Goal: Contribute content: Contribute content

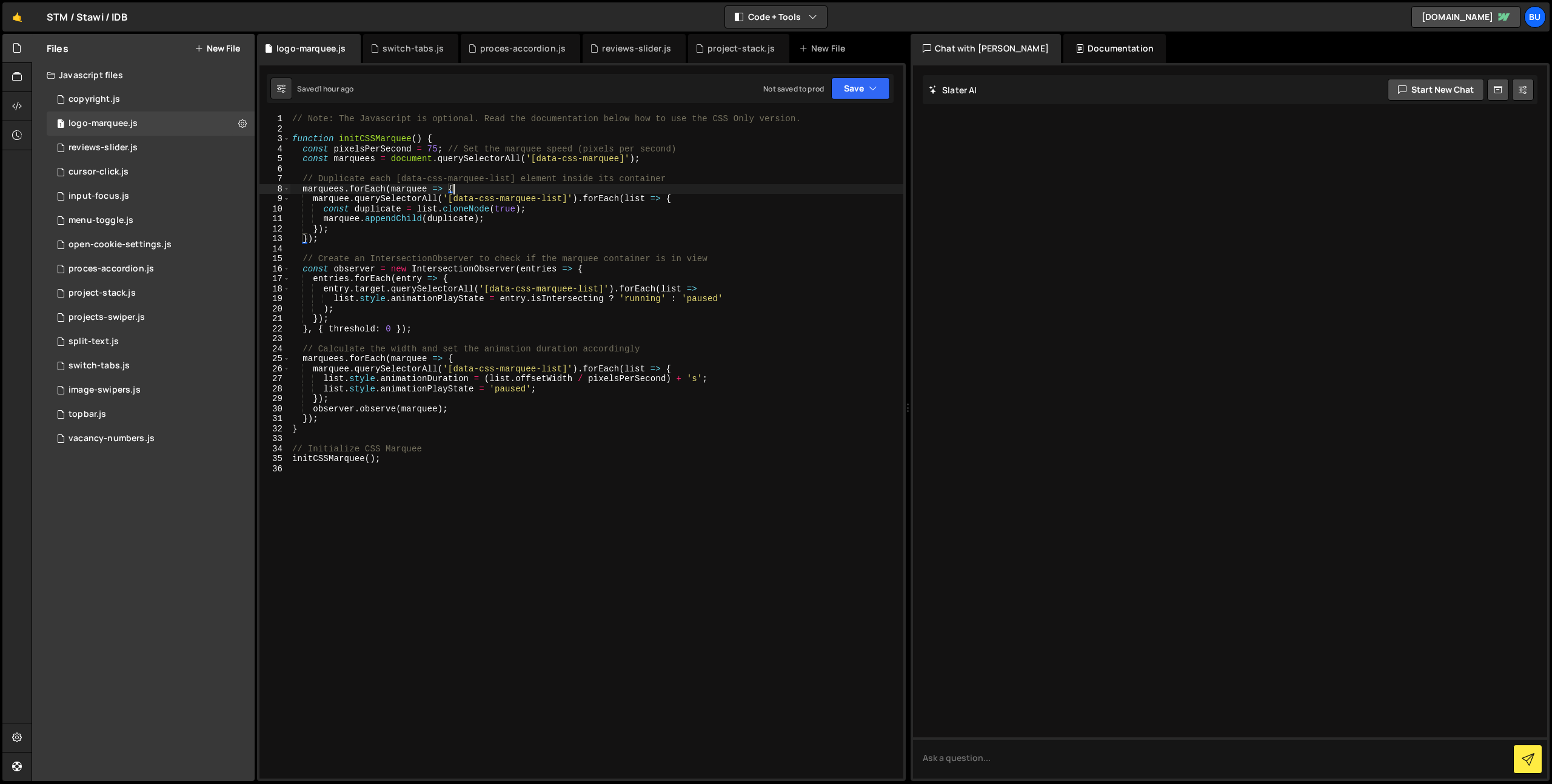
click at [220, 49] on button "New File" at bounding box center [216, 49] width 46 height 10
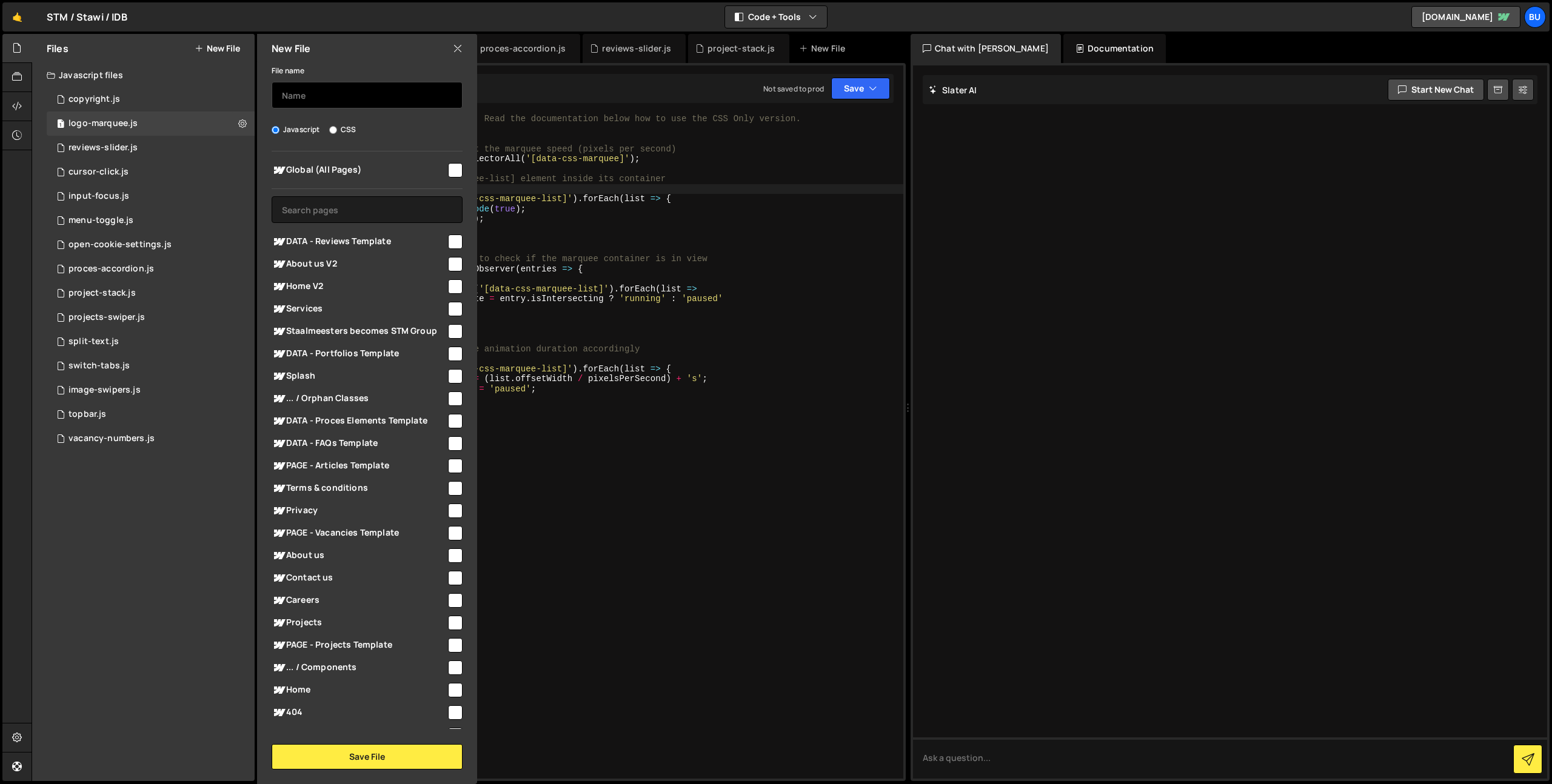
drag, startPoint x: 330, startPoint y: 89, endPoint x: 315, endPoint y: 88, distance: 15.0
click at [330, 89] on input "text" at bounding box center [367, 94] width 191 height 26
type input "faq-numbers"
click at [447, 170] on input "checkbox" at bounding box center [454, 170] width 15 height 15
checkbox input "true"
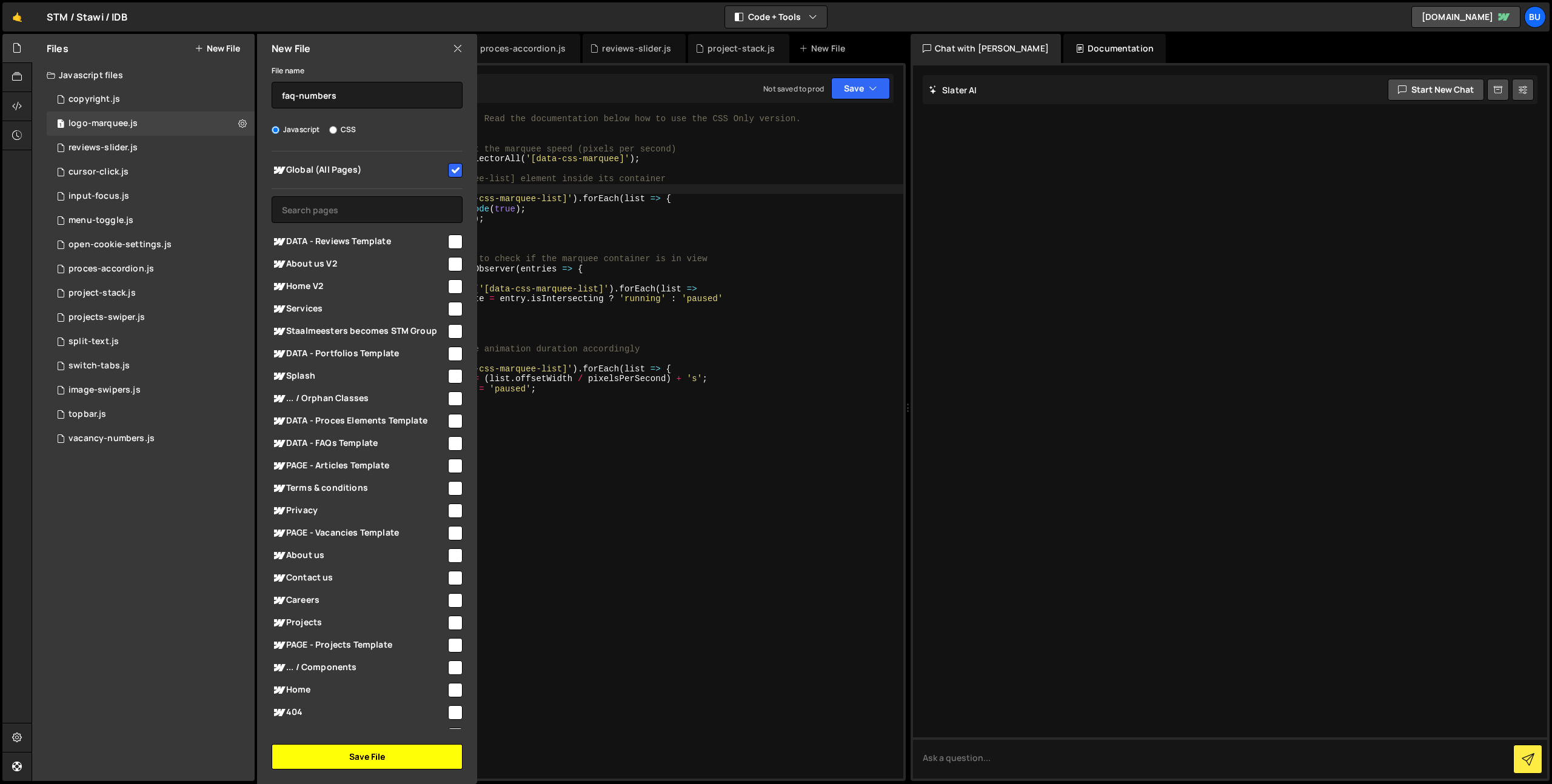
click at [366, 756] on button "Save File" at bounding box center [367, 757] width 191 height 25
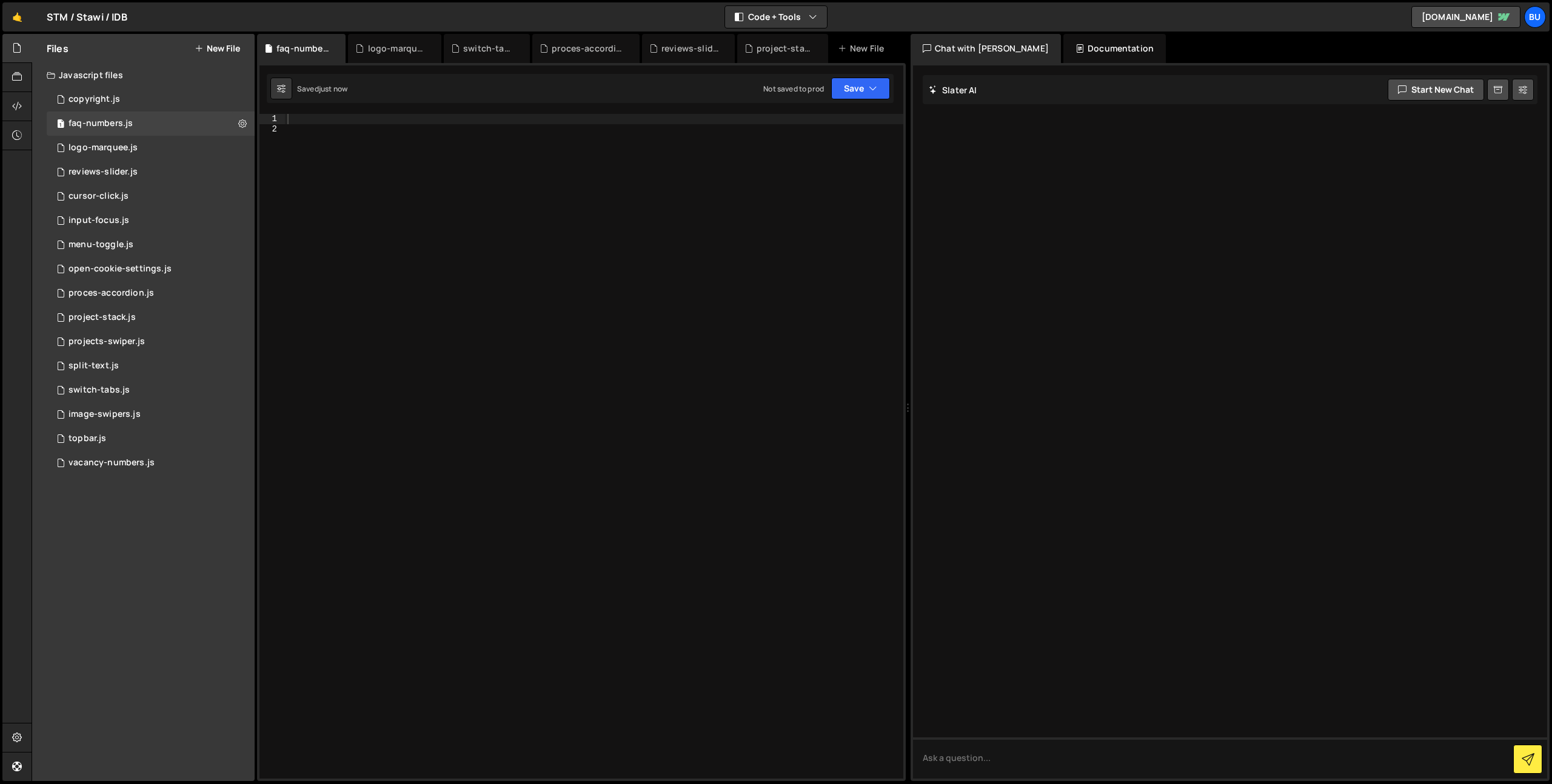
click at [530, 188] on div at bounding box center [593, 456] width 618 height 685
paste textarea "});"
drag, startPoint x: 467, startPoint y: 128, endPoint x: 232, endPoint y: 104, distance: 236.2
click at [230, 100] on div "Files New File Javascript files 1 copyright.js 0 1 faq-numbers.js 0 1 logo-marq…" at bounding box center [791, 408] width 1520 height 748
type textarea "$(document).ready(function() {"
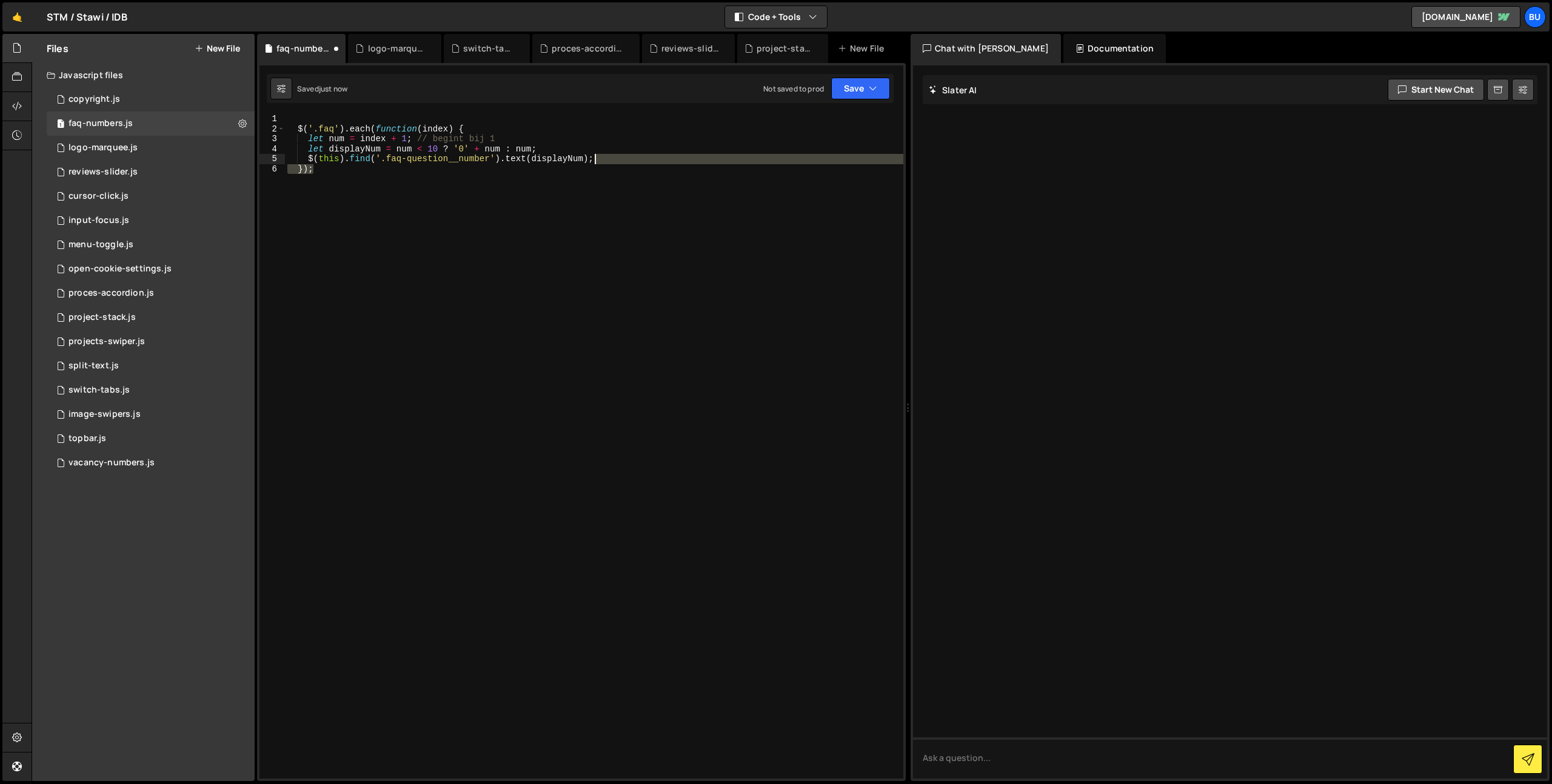
drag, startPoint x: 342, startPoint y: 169, endPoint x: 615, endPoint y: 157, distance: 273.3
click at [628, 159] on div "$ ( '.faq' ) . each ( function ( index ) { let num = index + 1 ; // begint bij …" at bounding box center [593, 456] width 618 height 685
click at [646, 161] on div "$ ( '.faq' ) . each ( function ( index ) { let num = index + 1 ; // begint bij …" at bounding box center [593, 456] width 618 height 685
click at [606, 140] on div "$ ( '.faq' ) . each ( function ( index ) { let num = index + 1 ; // begint bij …" at bounding box center [593, 456] width 618 height 685
click at [578, 184] on div "$ ( '.faq' ) . each ( function ( index ) { let num = index + 1 ; // begint bij …" at bounding box center [593, 456] width 618 height 685
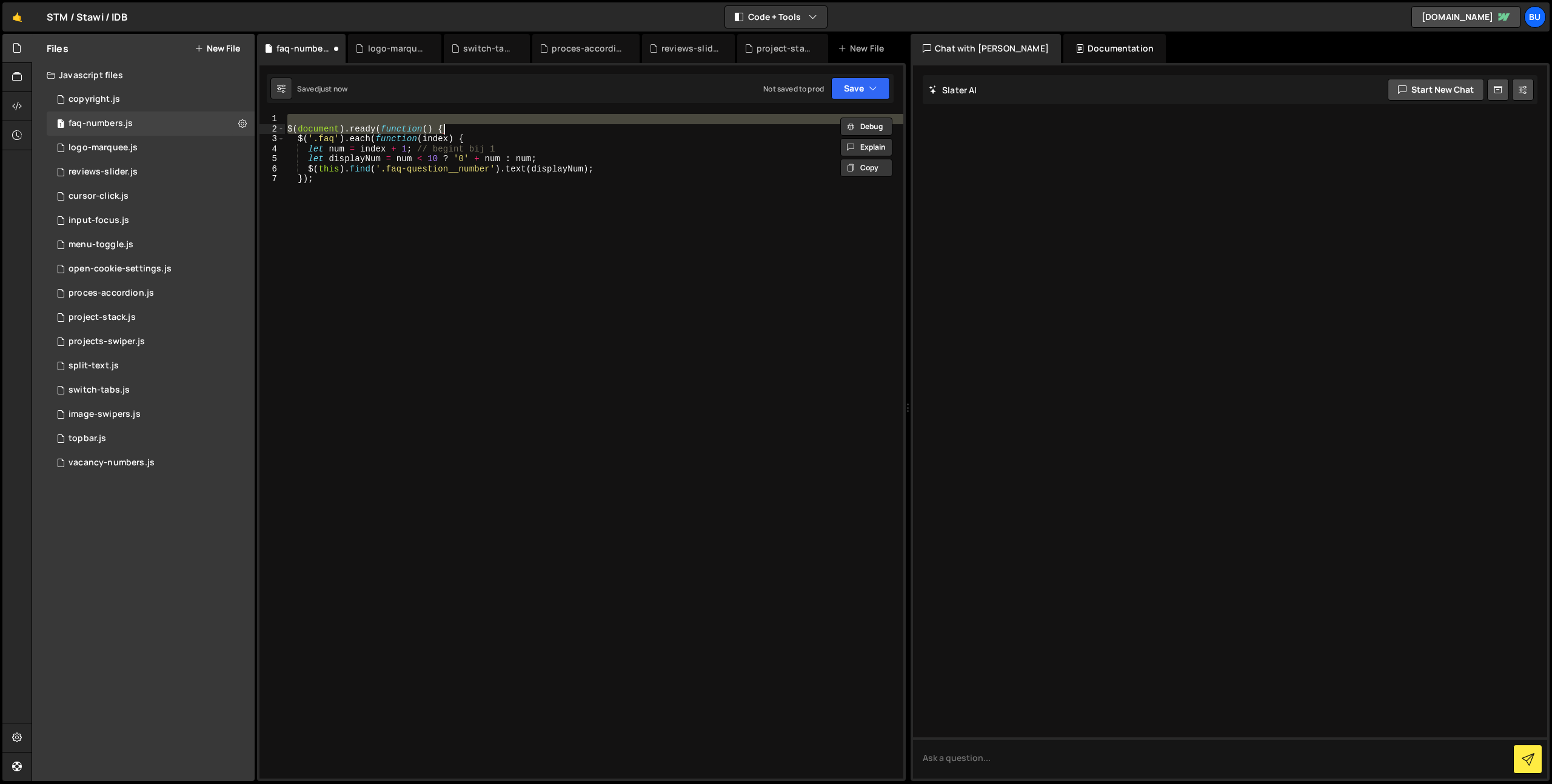
click at [393, 219] on div "$ ( document ) . ready ( function ( ) { $ ( '.faq' ) . each ( function ( index …" at bounding box center [593, 456] width 618 height 685
drag, startPoint x: 343, startPoint y: 240, endPoint x: 356, endPoint y: 177, distance: 64.3
click at [343, 240] on div "$ ( document ) . ready ( function ( ) { $ ( '.faq' ) . each ( function ( index …" at bounding box center [593, 456] width 618 height 685
drag, startPoint x: 347, startPoint y: 111, endPoint x: 220, endPoint y: 99, distance: 127.6
click at [219, 98] on div "Files New File Javascript files 1 copyright.js 0 1 faq-numbers.js 0 1 logo-marq…" at bounding box center [791, 408] width 1520 height 748
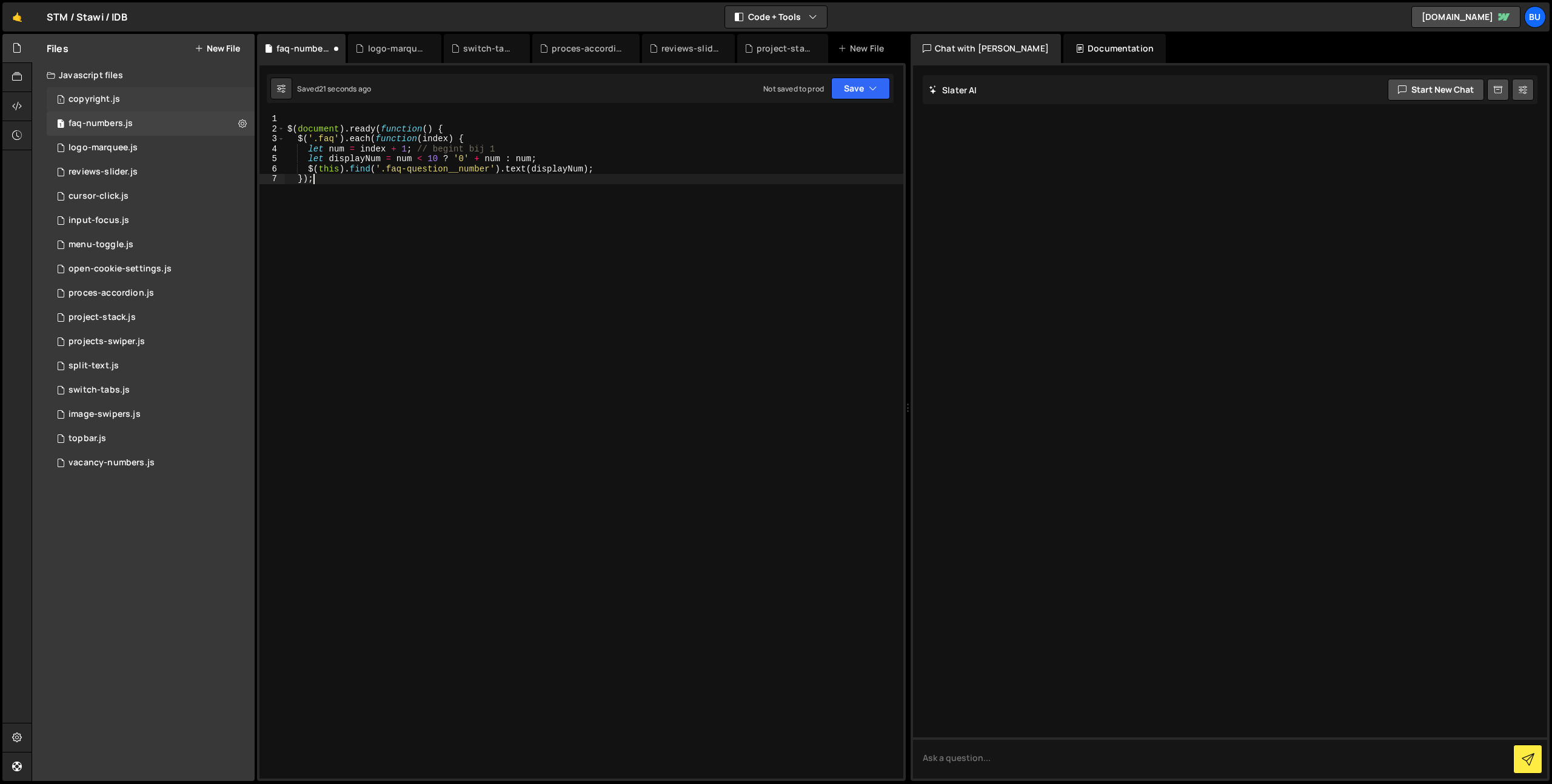
type textarea "$(document).ready(function() {"
drag, startPoint x: 485, startPoint y: 200, endPoint x: 491, endPoint y: 162, distance: 38.5
click at [483, 194] on div "$ ( '.faq' ) . each ( function ( index ) { let num = index + 1 ; // begint bij …" at bounding box center [593, 456] width 618 height 685
click at [554, 148] on div "$ ( '.faq' ) . each ( function ( index ) { let num = index + 1 ; // begint bij …" at bounding box center [593, 456] width 618 height 685
drag, startPoint x: 380, startPoint y: 150, endPoint x: 343, endPoint y: 132, distance: 41.1
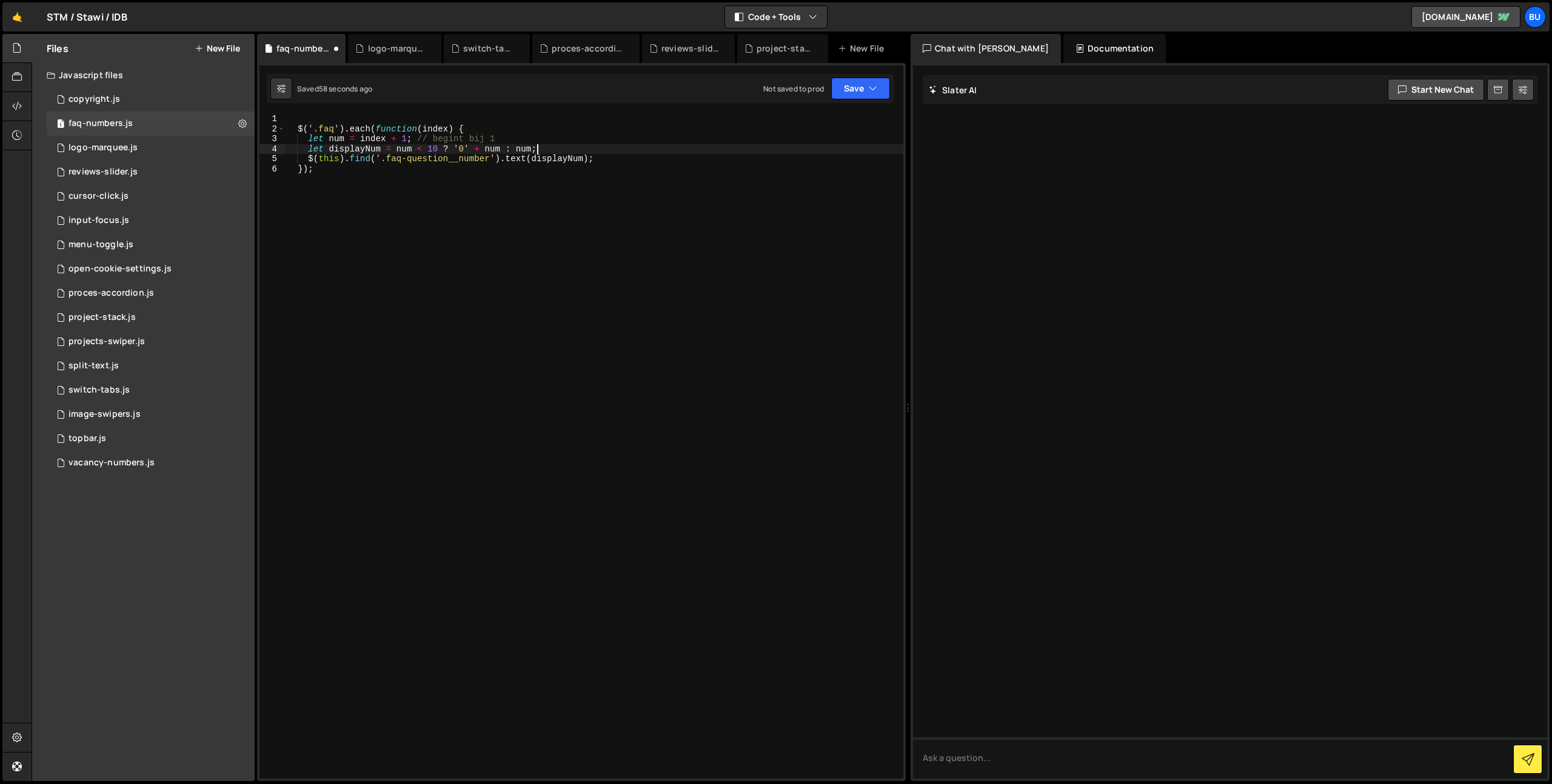
click at [380, 150] on div "$ ( '.faq' ) . each ( function ( index ) { let num = index + 1 ; // begint bij …" at bounding box center [593, 456] width 618 height 685
click at [323, 126] on div "$ ( '.faq' ) . each ( function ( index ) { let num = index + 1 ; // begint bij …" at bounding box center [593, 456] width 618 height 685
paste textarea "_collection"
click at [425, 179] on div "$ ( '.faq_collection' ) . each ( function ( index ) { let num = index + 1 ; // …" at bounding box center [593, 456] width 618 height 685
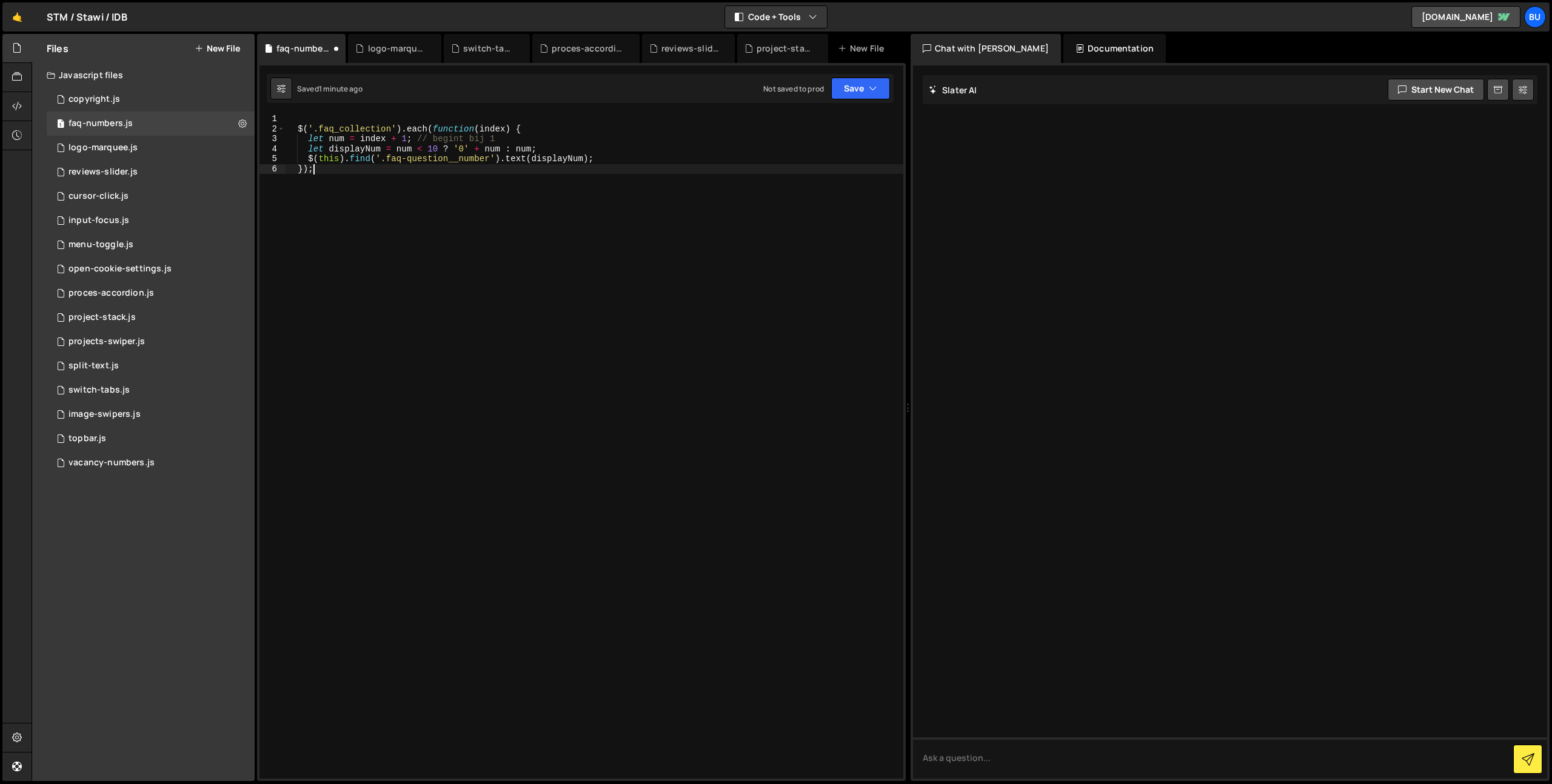
click at [463, 150] on div "$ ( '.faq_collection' ) . each ( function ( index ) { let num = index + 1 ; // …" at bounding box center [593, 456] width 618 height 685
click at [396, 157] on div "$ ( '.faq_collection' ) . each ( function ( index ) { let num = index + 1 ; // …" at bounding box center [593, 456] width 618 height 685
drag, startPoint x: 396, startPoint y: 157, endPoint x: 464, endPoint y: 158, distance: 68.0
click at [469, 157] on div "$ ( '.faq_collection' ) . each ( function ( index ) { let num = index + 1 ; // …" at bounding box center [593, 456] width 618 height 685
paste textarea
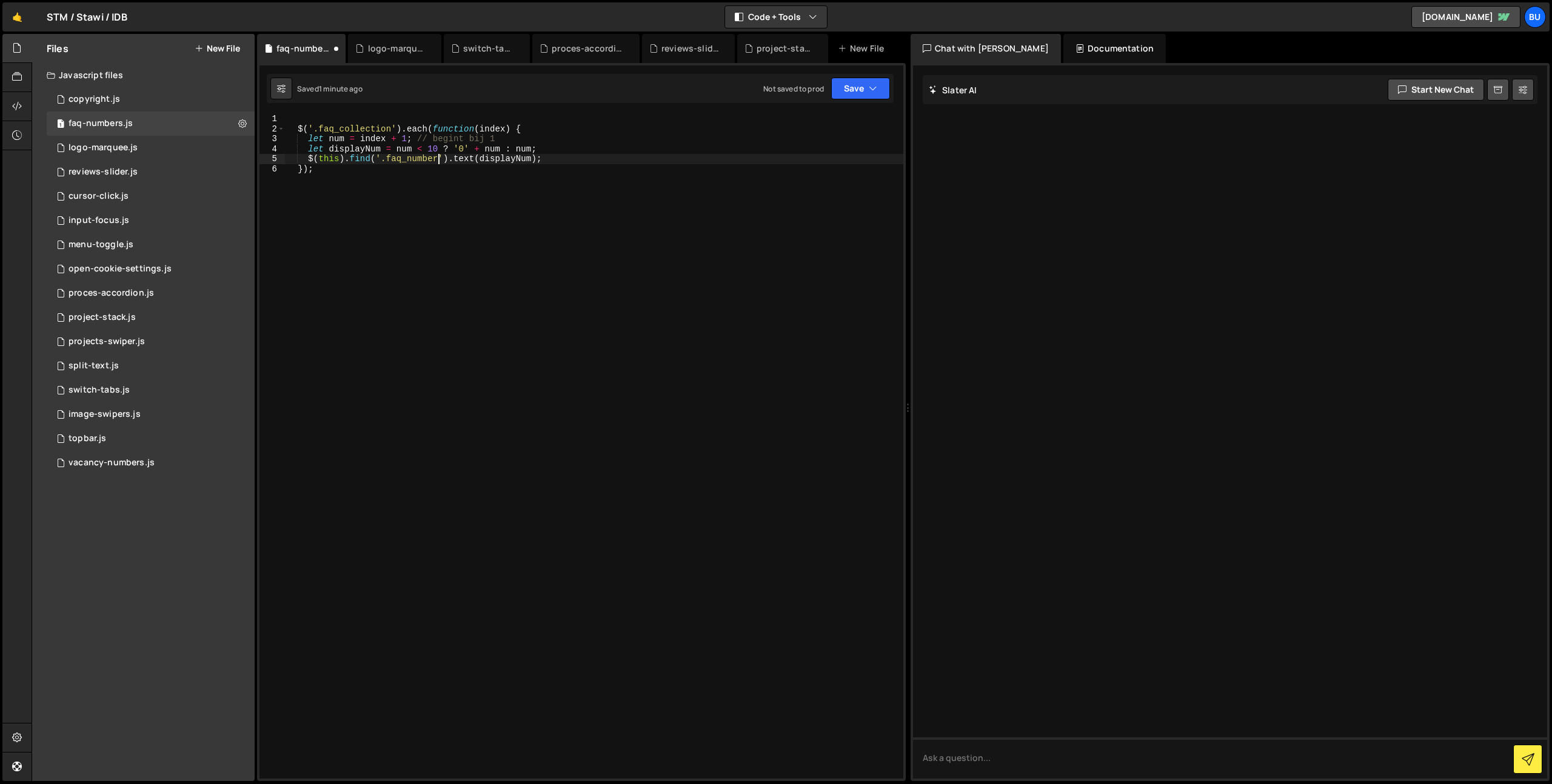
click at [469, 189] on div "$ ( '.faq_collection' ) . each ( function ( index ) { let num = index + 1 ; // …" at bounding box center [593, 456] width 618 height 685
click at [566, 160] on div "$ ( '.faq_collection' ) . each ( function ( index ) { let num = index + 1 ; // …" at bounding box center [593, 456] width 618 height 685
click at [866, 91] on button "Save" at bounding box center [860, 88] width 59 height 21
click at [837, 122] on div "Save to Staging S" at bounding box center [819, 118] width 126 height 12
drag, startPoint x: 856, startPoint y: 87, endPoint x: 855, endPoint y: 96, distance: 9.1
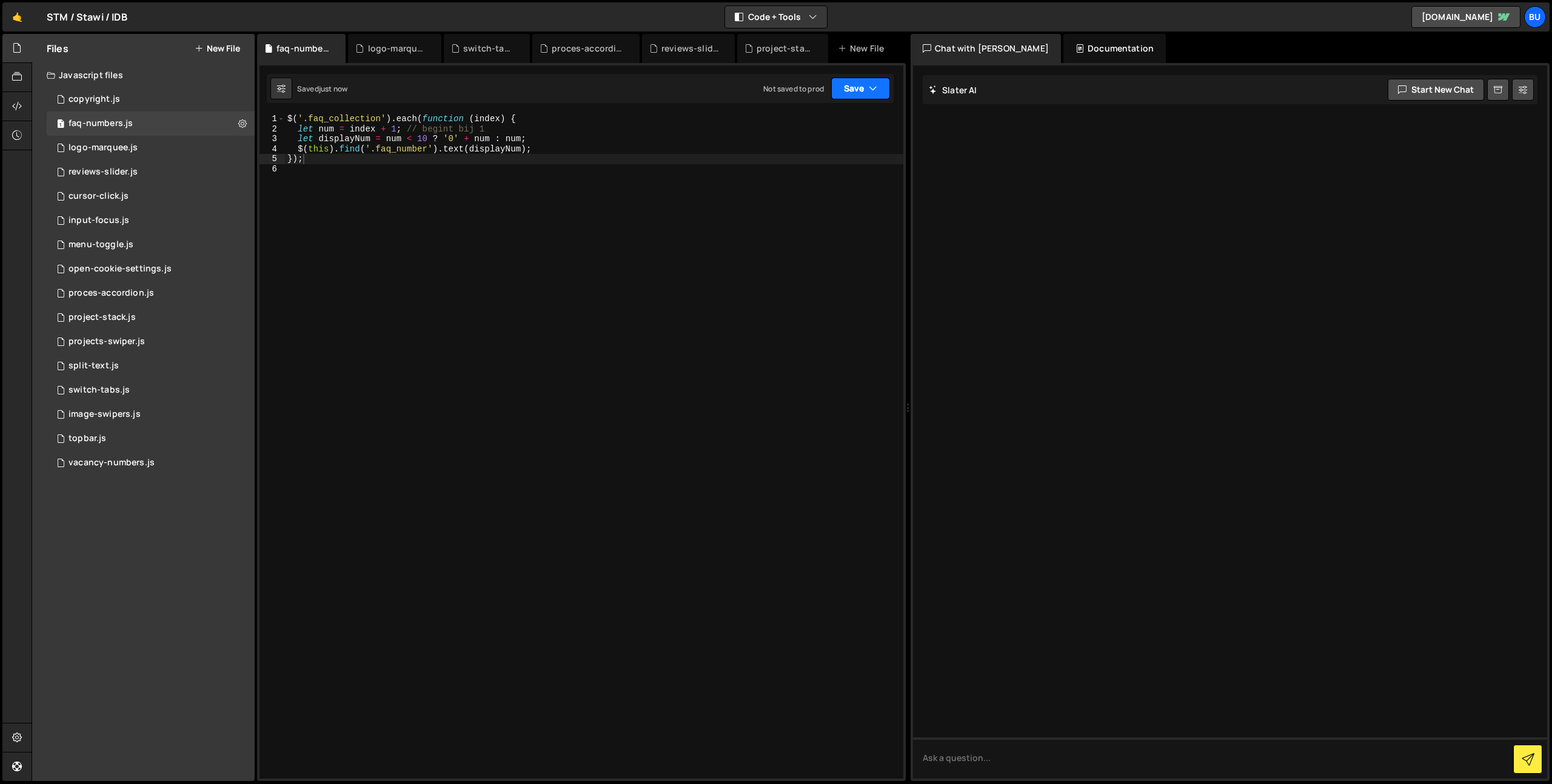
click at [856, 87] on button "Save" at bounding box center [860, 88] width 59 height 21
click at [808, 124] on div "Saved just now" at bounding box center [819, 131] width 126 height 15
click at [545, 150] on div "$ ( '.faq_collection' ) . each ( function ( index ) { let num = index + 1 ; // …" at bounding box center [593, 456] width 618 height 685
drag, startPoint x: 585, startPoint y: 125, endPoint x: 601, endPoint y: 109, distance: 22.6
click at [585, 125] on div "$ ( '.faq_collection' ) . each ( function ( index ) { let num = index + 1 ; // …" at bounding box center [593, 456] width 618 height 685
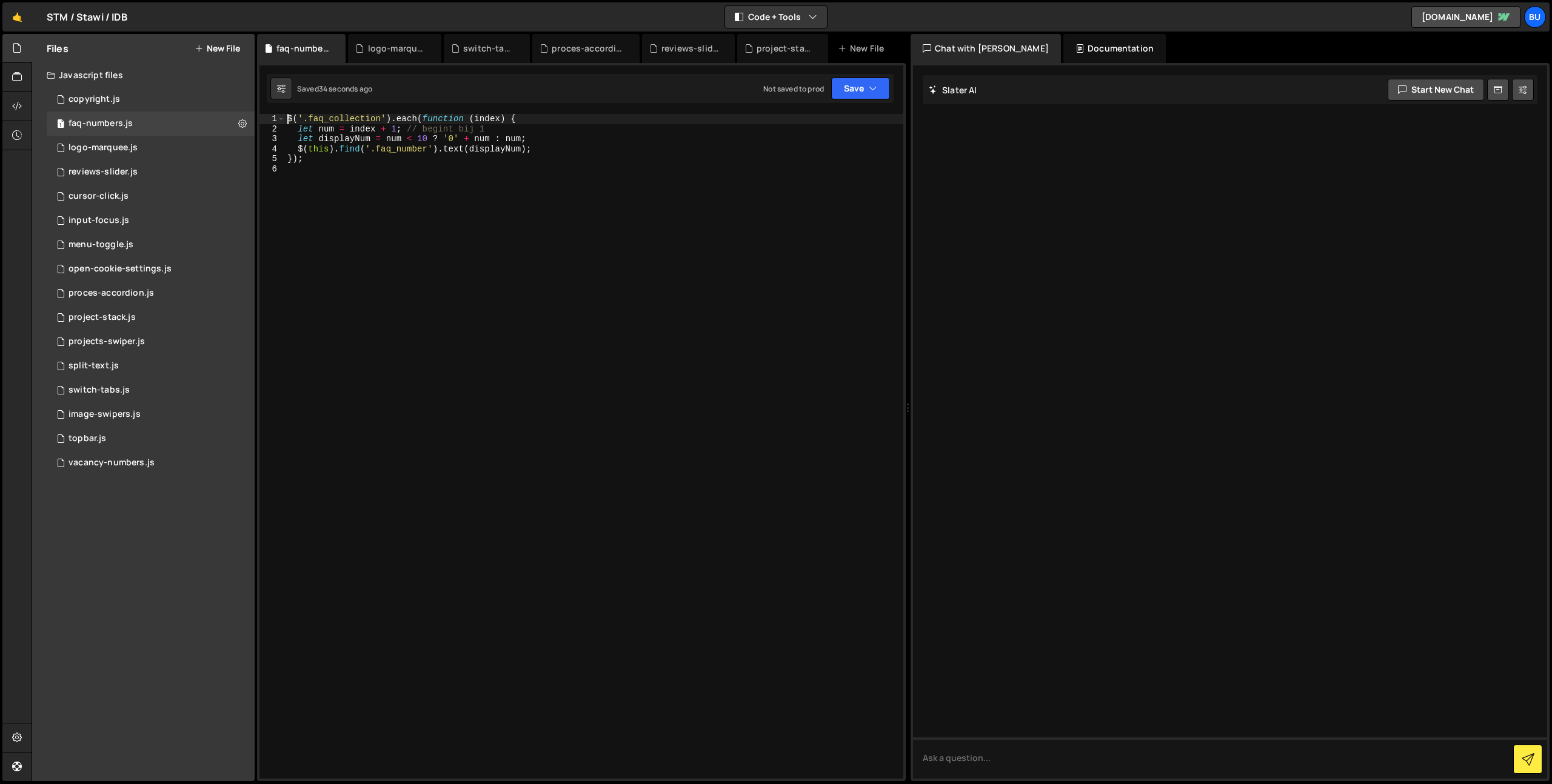
drag, startPoint x: 567, startPoint y: 114, endPoint x: 554, endPoint y: 114, distance: 13.0
click at [567, 114] on div "$ ( '.faq_collection' ) . each ( function ( index ) { let num = index + 1 ; // …" at bounding box center [593, 456] width 618 height 685
click at [561, 140] on div "$ ( '.faq_collection' ) . each ( function ( index ) { let num = index + 1 ; // …" at bounding box center [593, 456] width 618 height 685
click at [590, 144] on div "$ ( '.faq_collection' ) . each ( function ( index ) { let num = index + 1 ; // …" at bounding box center [593, 456] width 618 height 685
type textarea "let displayNum = num < 10 ? '0' + num : num; $(this).find('.faq_number').text(d…"
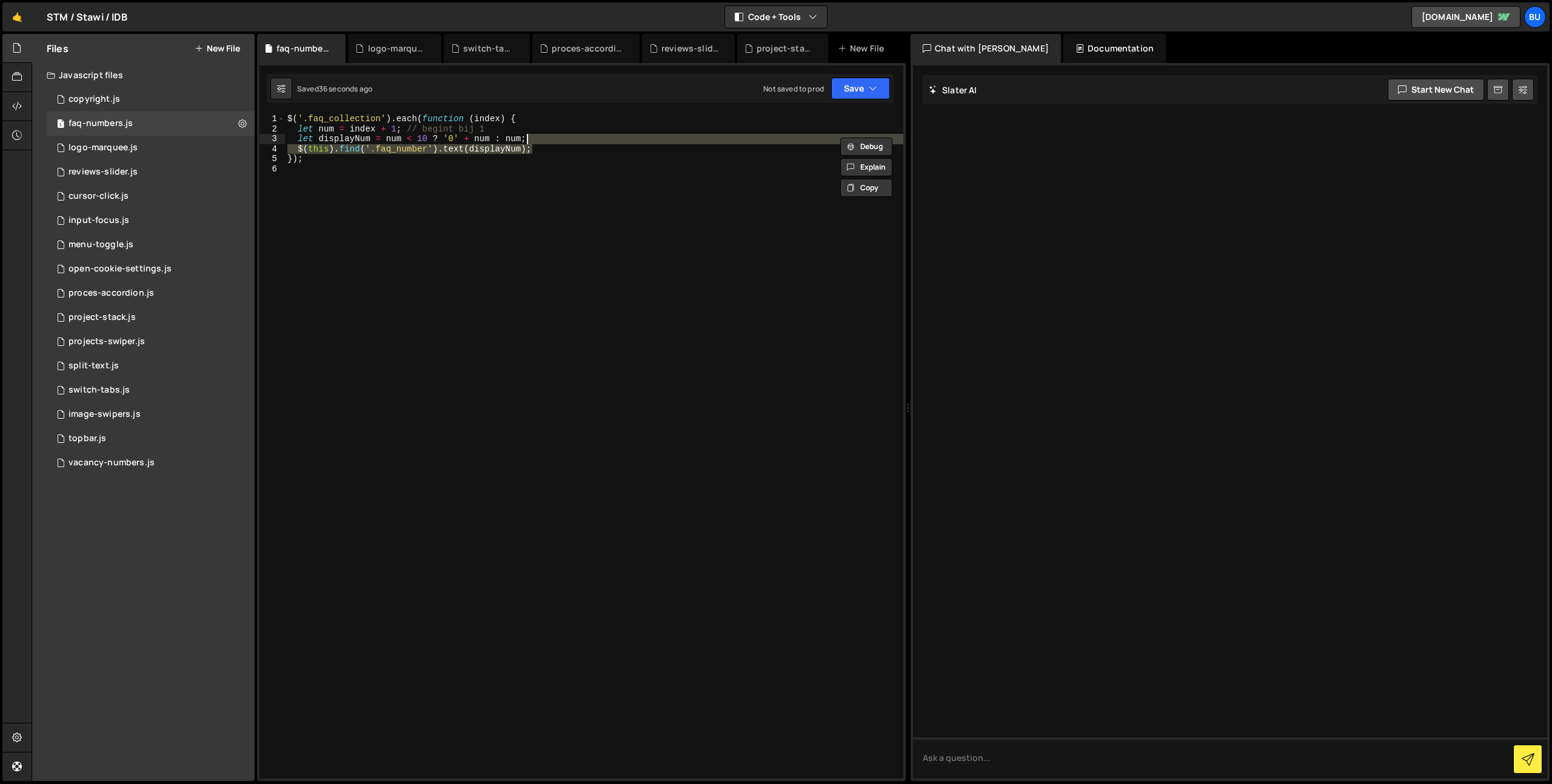
drag, startPoint x: 569, startPoint y: 166, endPoint x: 587, endPoint y: 149, distance: 24.8
click at [569, 166] on div "$ ( '.faq_collection' ) . each ( function ( index ) { let num = index + 1 ; // …" at bounding box center [593, 456] width 618 height 685
click at [600, 146] on div "$ ( '.faq_collection' ) . each ( function ( index ) { let num = index + 1 ; // …" at bounding box center [593, 456] width 618 height 685
click at [566, 162] on div "$ ( '.faq_collection' ) . each ( function ( index ) { let num = index + 1 ; // …" at bounding box center [593, 456] width 618 height 685
click at [642, 131] on div "$ ( '.faq_collection' ) . each ( function ( index ) { let num = index + 1 ; // …" at bounding box center [593, 456] width 618 height 685
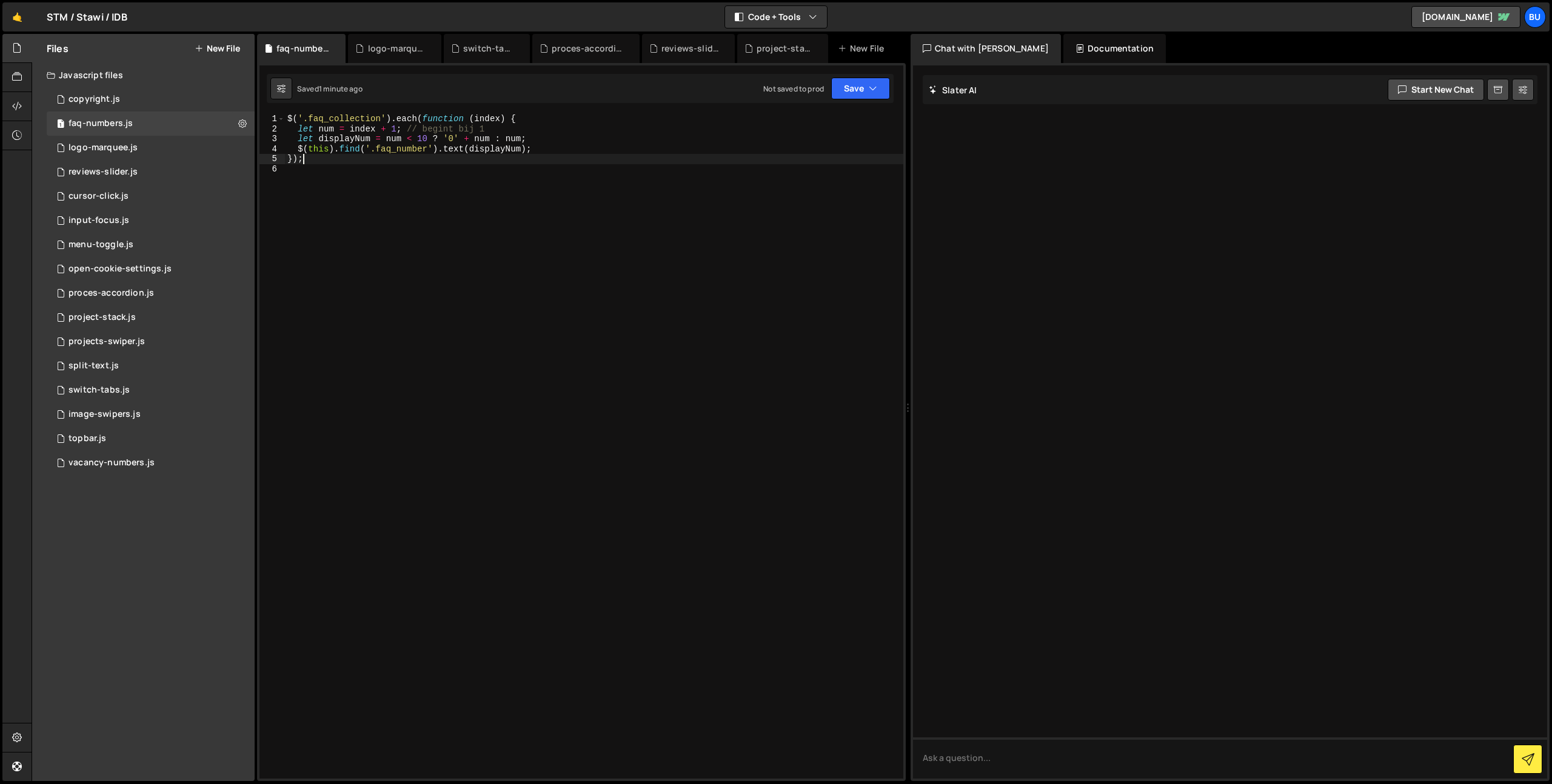
type textarea "let num = index + 1; // begint bij 1"
click at [179, 289] on div "2 proces-accordion.js 0" at bounding box center [150, 293] width 208 height 24
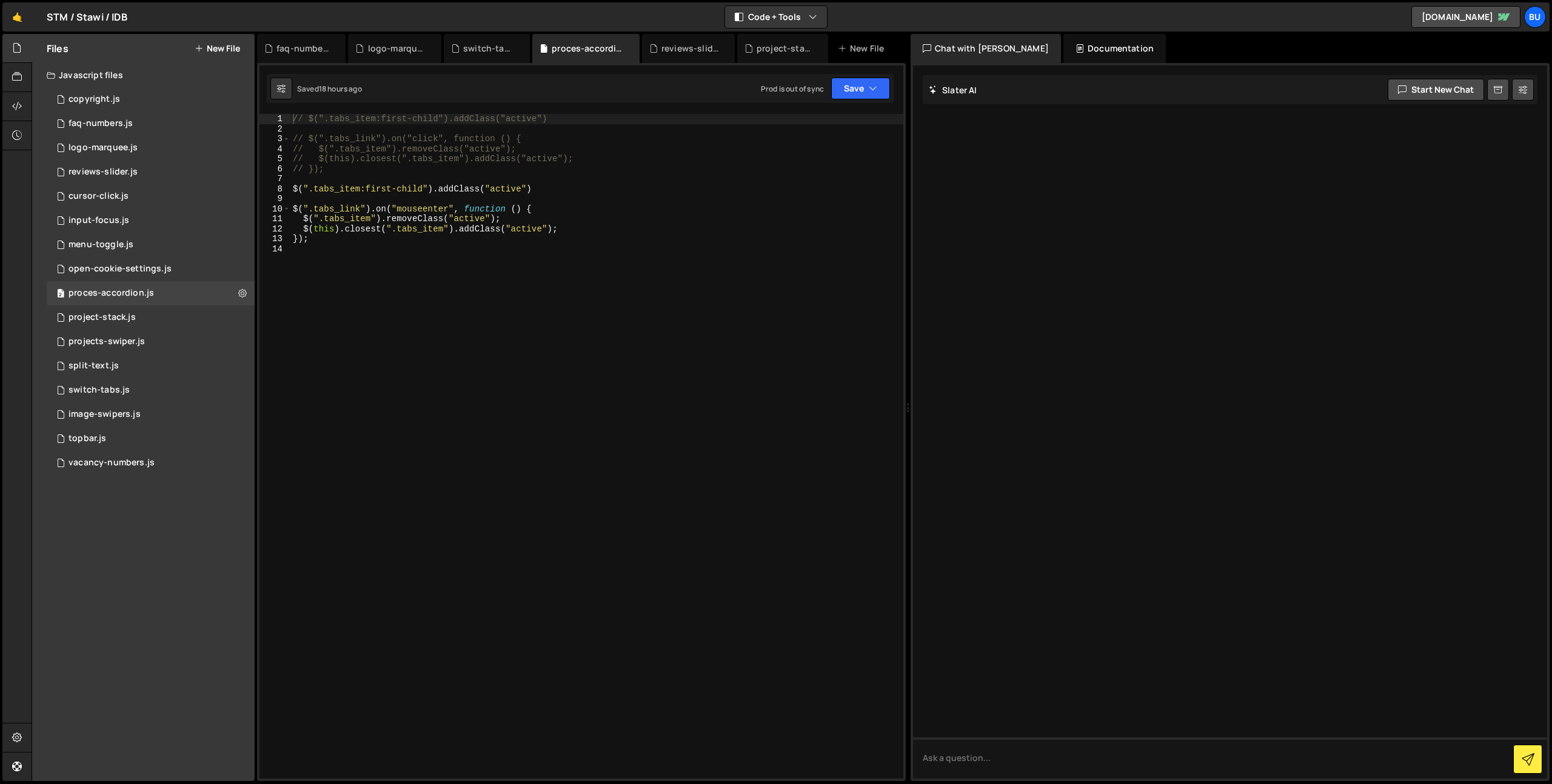
click at [406, 252] on div "// $(".tabs_item:first-child").addClass("active") // $(".tabs_link").on("click"…" at bounding box center [596, 456] width 612 height 685
click at [177, 386] on div "1 switch-tabs.js 0" at bounding box center [150, 390] width 208 height 24
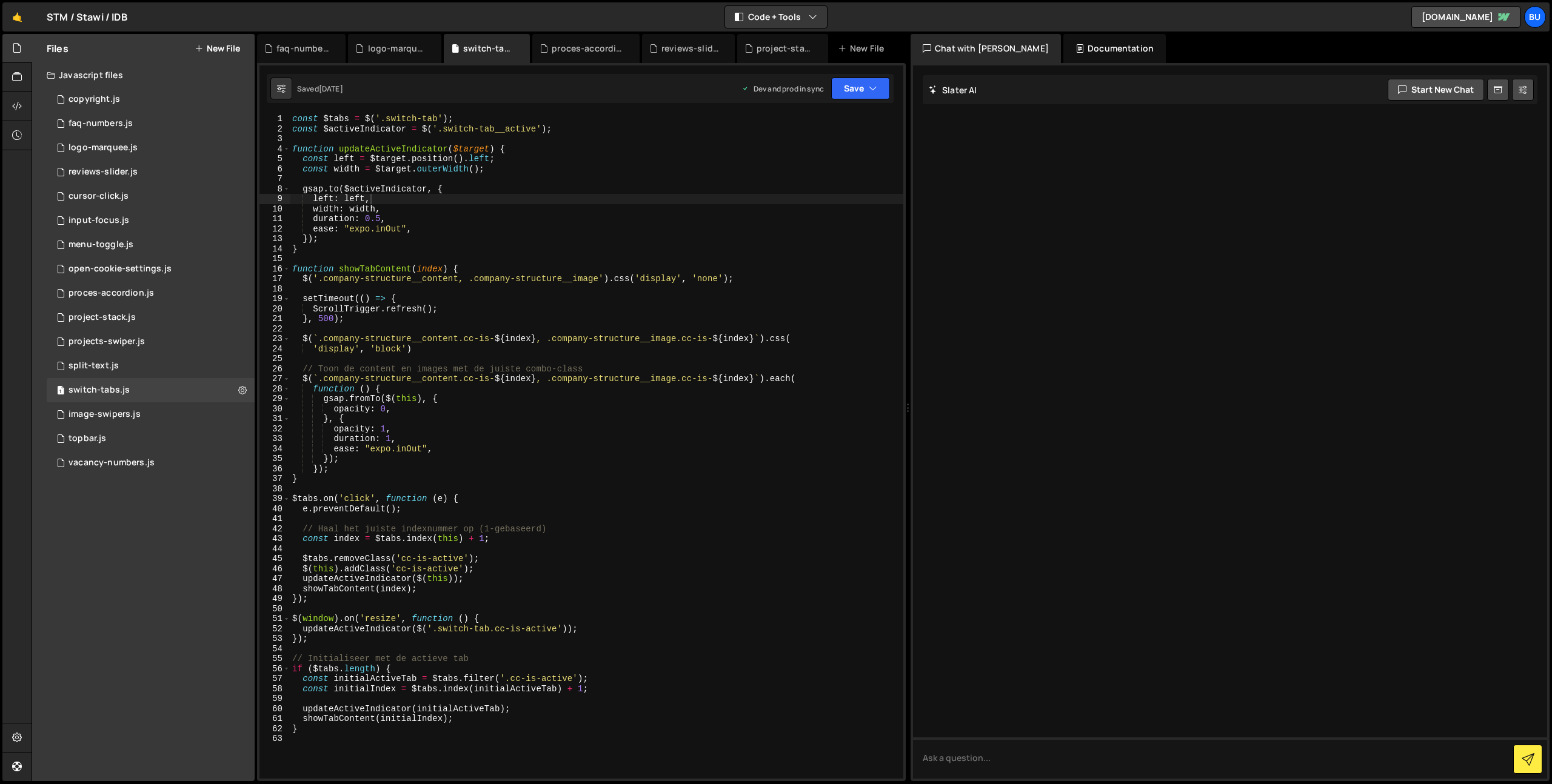
click at [562, 301] on div "const $tabs = $ ( '.switch-tab' ) ; const $activeIndicator = $ ( '.switch-tab__…" at bounding box center [596, 456] width 613 height 685
drag, startPoint x: 635, startPoint y: 227, endPoint x: 636, endPoint y: 212, distance: 15.0
click at [635, 227] on div "const $tabs = $ ( '.switch-tab' ) ; const $activeIndicator = $ ( '.switch-tab__…" at bounding box center [596, 456] width 612 height 685
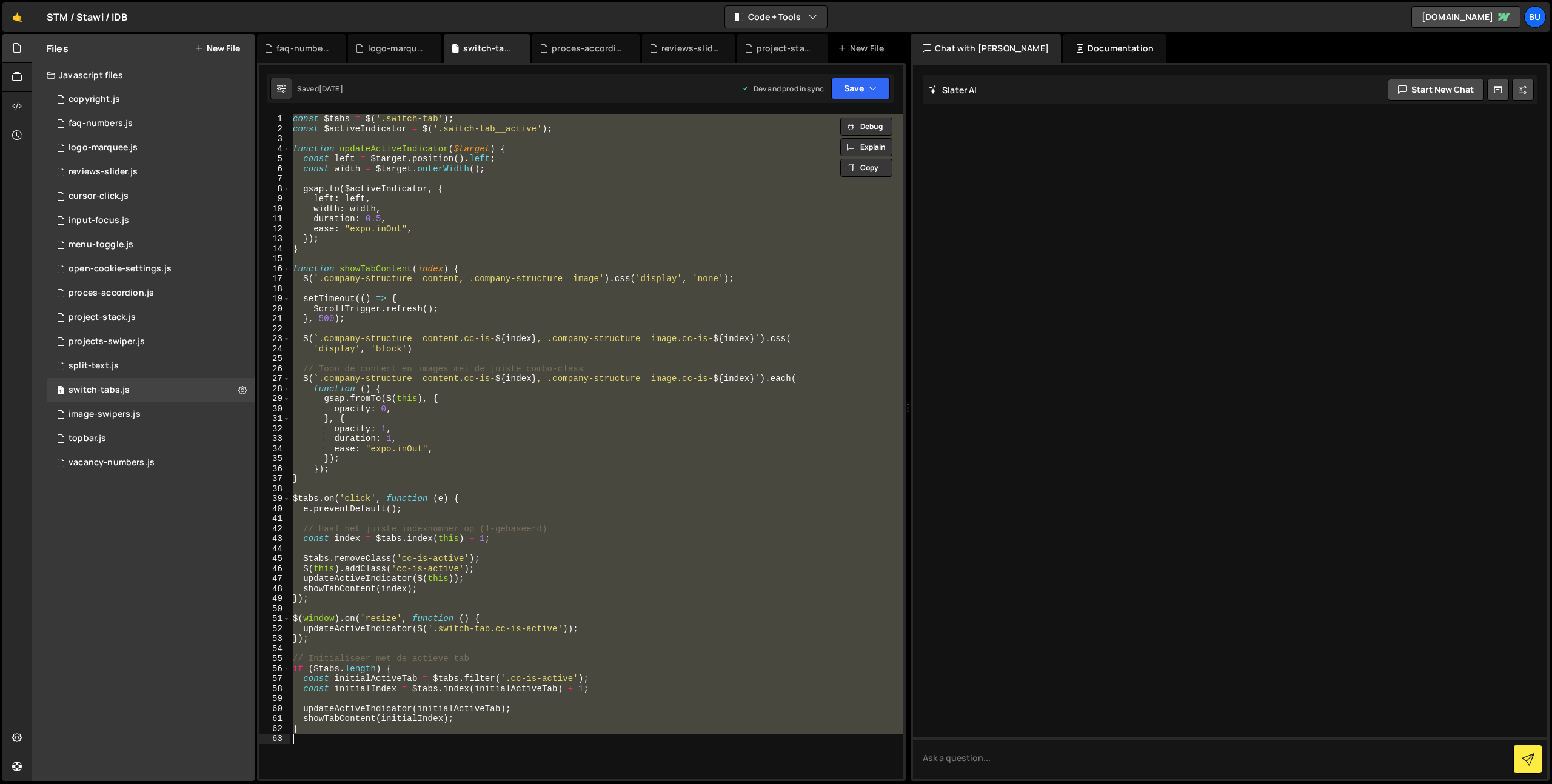
click at [395, 249] on div "const $tabs = $ ( '.switch-tab' ) ; const $activeIndicator = $ ( '.switch-tab__…" at bounding box center [596, 445] width 612 height 665
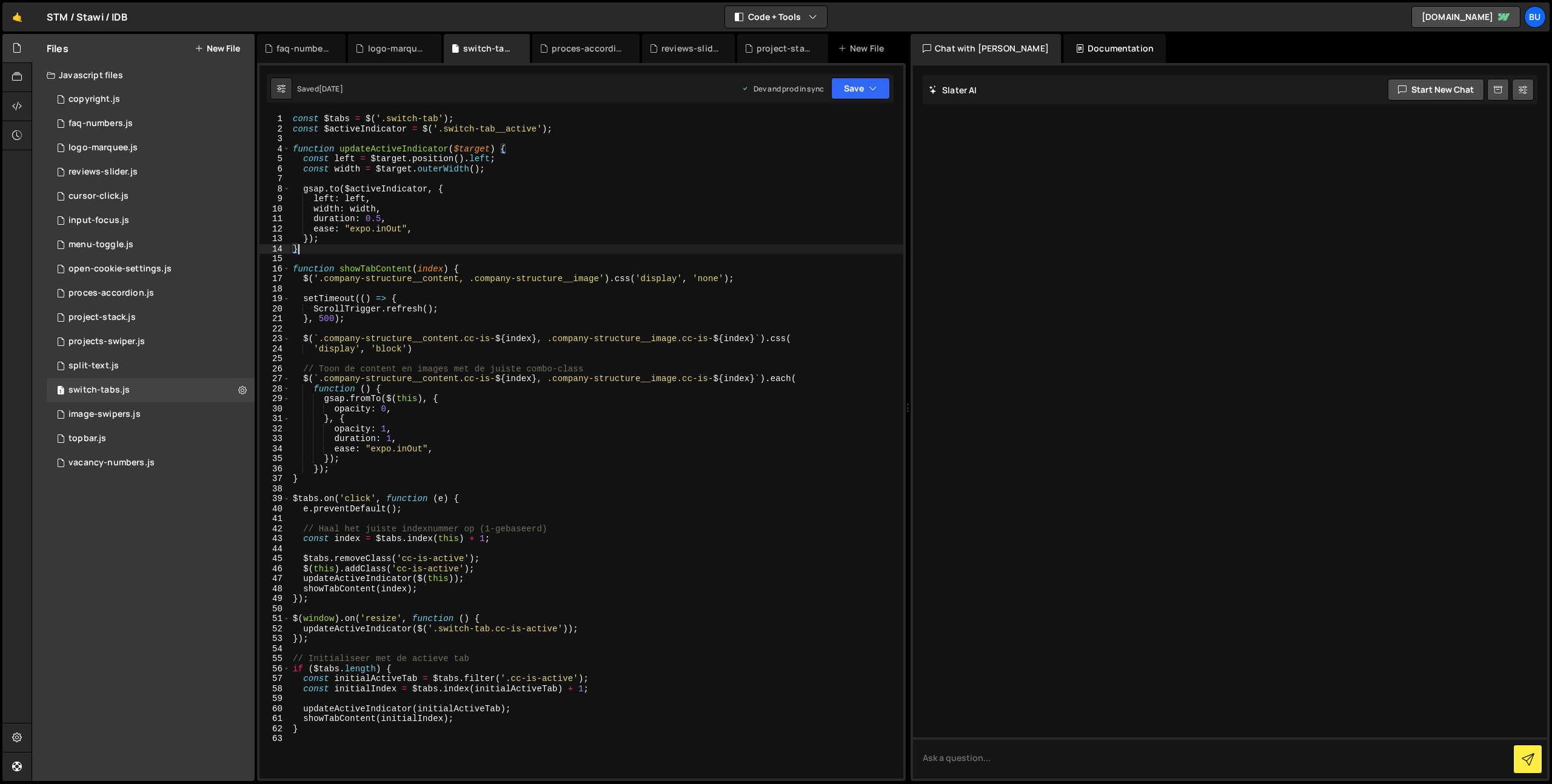
click at [404, 242] on div "const $tabs = $ ( '.switch-tab' ) ; const $activeIndicator = $ ( '.switch-tab__…" at bounding box center [596, 456] width 612 height 685
click at [595, 123] on div "const $tabs = $ ( '.switch-tab' ) ; const $activeIndicator = $ ( '.switch-tab__…" at bounding box center [596, 456] width 612 height 685
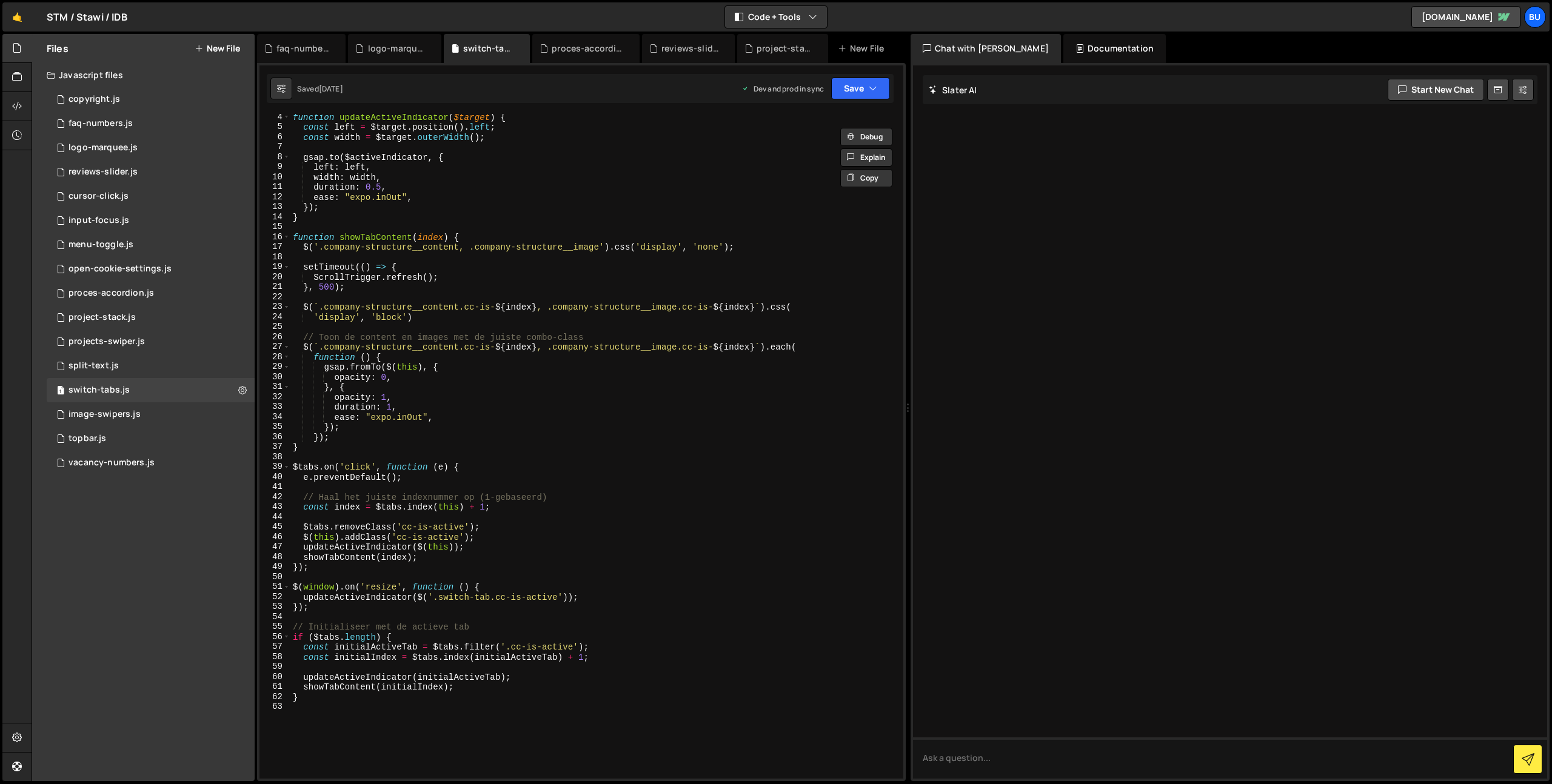
scroll to position [52, 0]
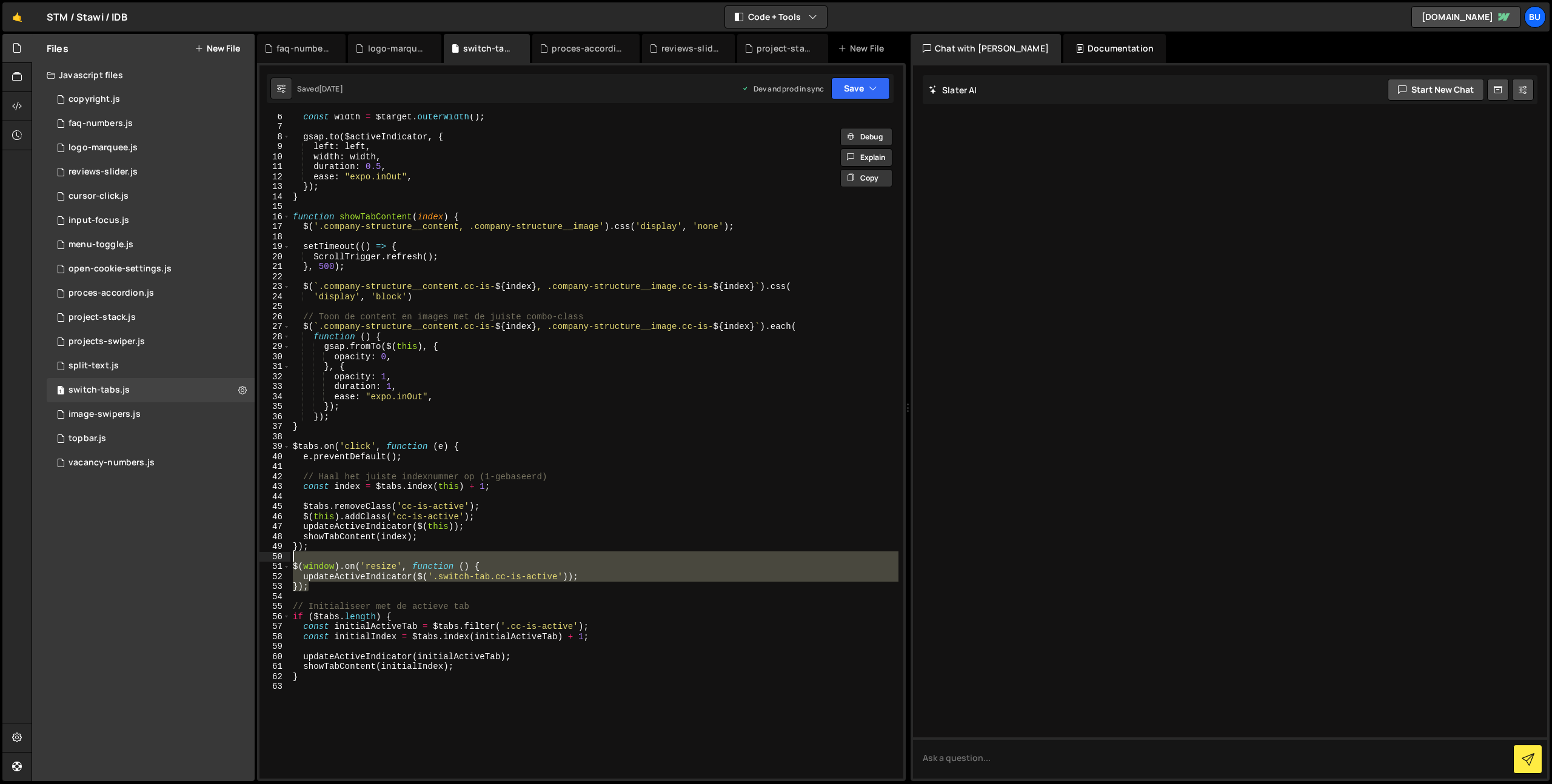
drag, startPoint x: 328, startPoint y: 589, endPoint x: 359, endPoint y: 557, distance: 44.6
click at [359, 557] on div "const width = $target . outerWidth ( ) ; gsap . to ( $activeIndicator , { left …" at bounding box center [594, 454] width 608 height 685
type textarea "$(window).on('resize', function () {"
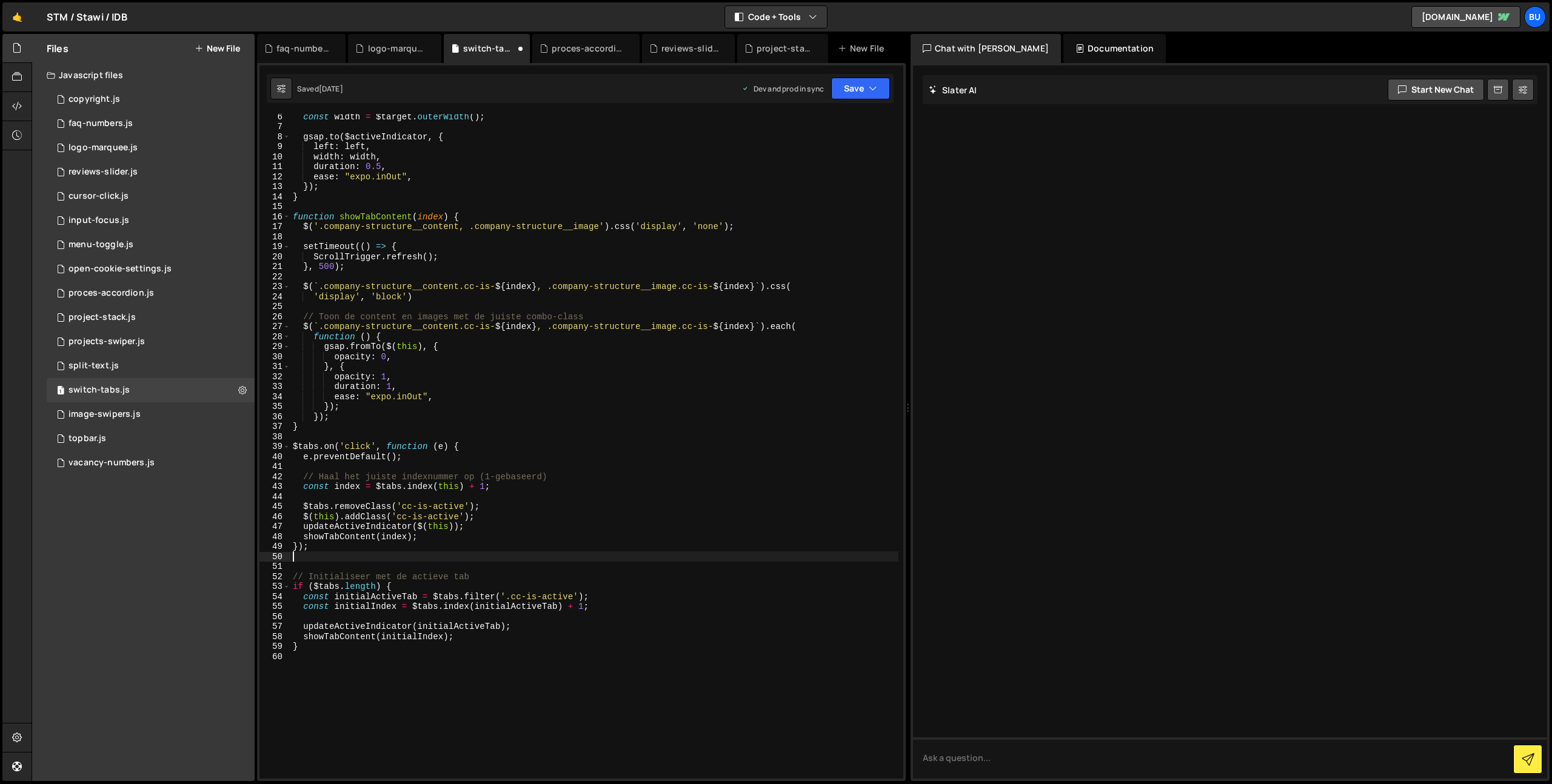
click at [615, 604] on div "const width = $target . outerWidth ( ) ; gsap . to ( $activeIndicator , { left …" at bounding box center [594, 454] width 608 height 685
type textarea "const initialIndex = $tabs.index(initialActiveTab) + 1;"
paste textarea "});"
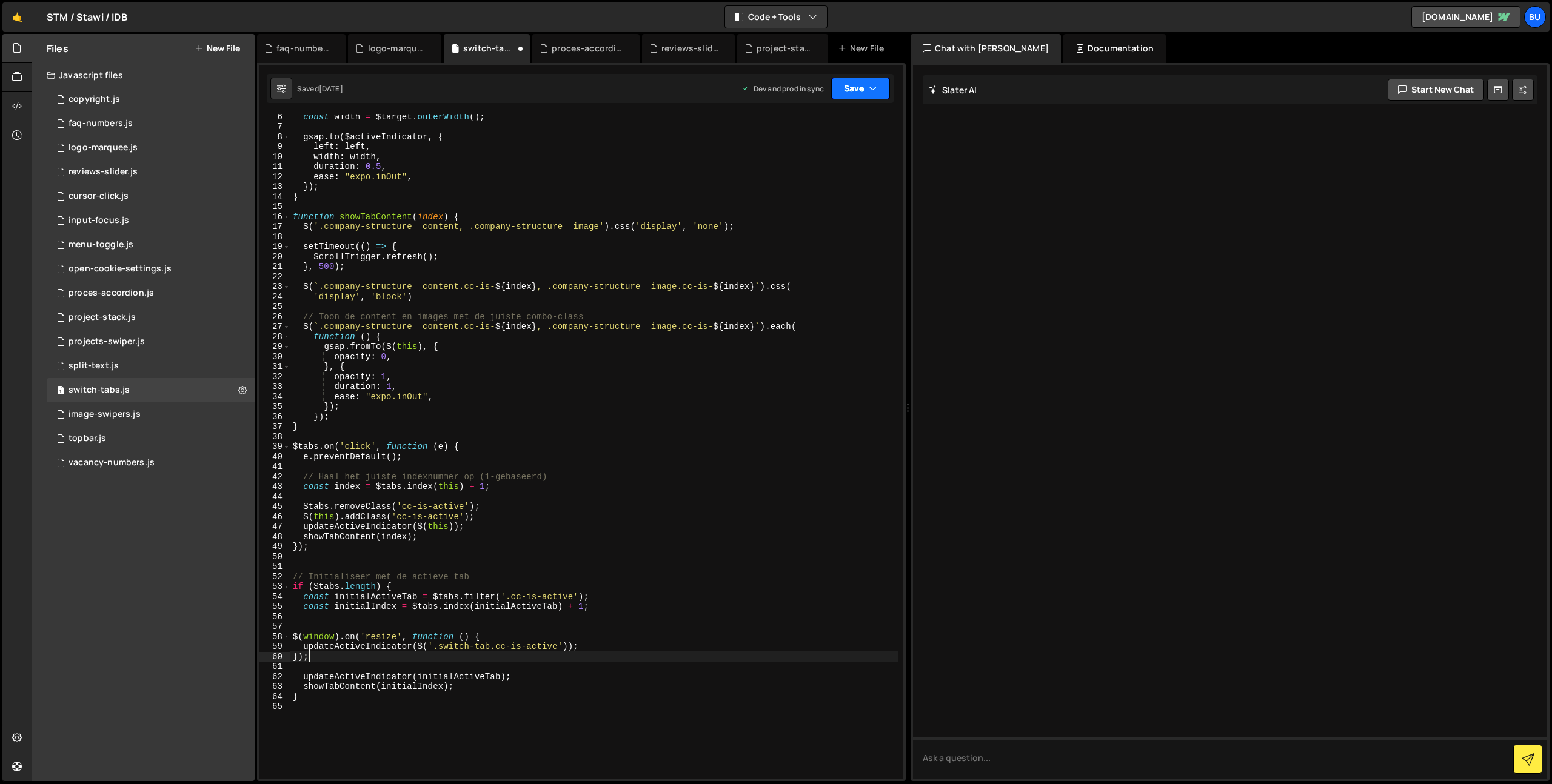
type textarea "});"
click at [855, 84] on button "Save" at bounding box center [860, 88] width 59 height 21
click at [840, 108] on button "Save to Staging S Saved [DATE]" at bounding box center [819, 125] width 146 height 40
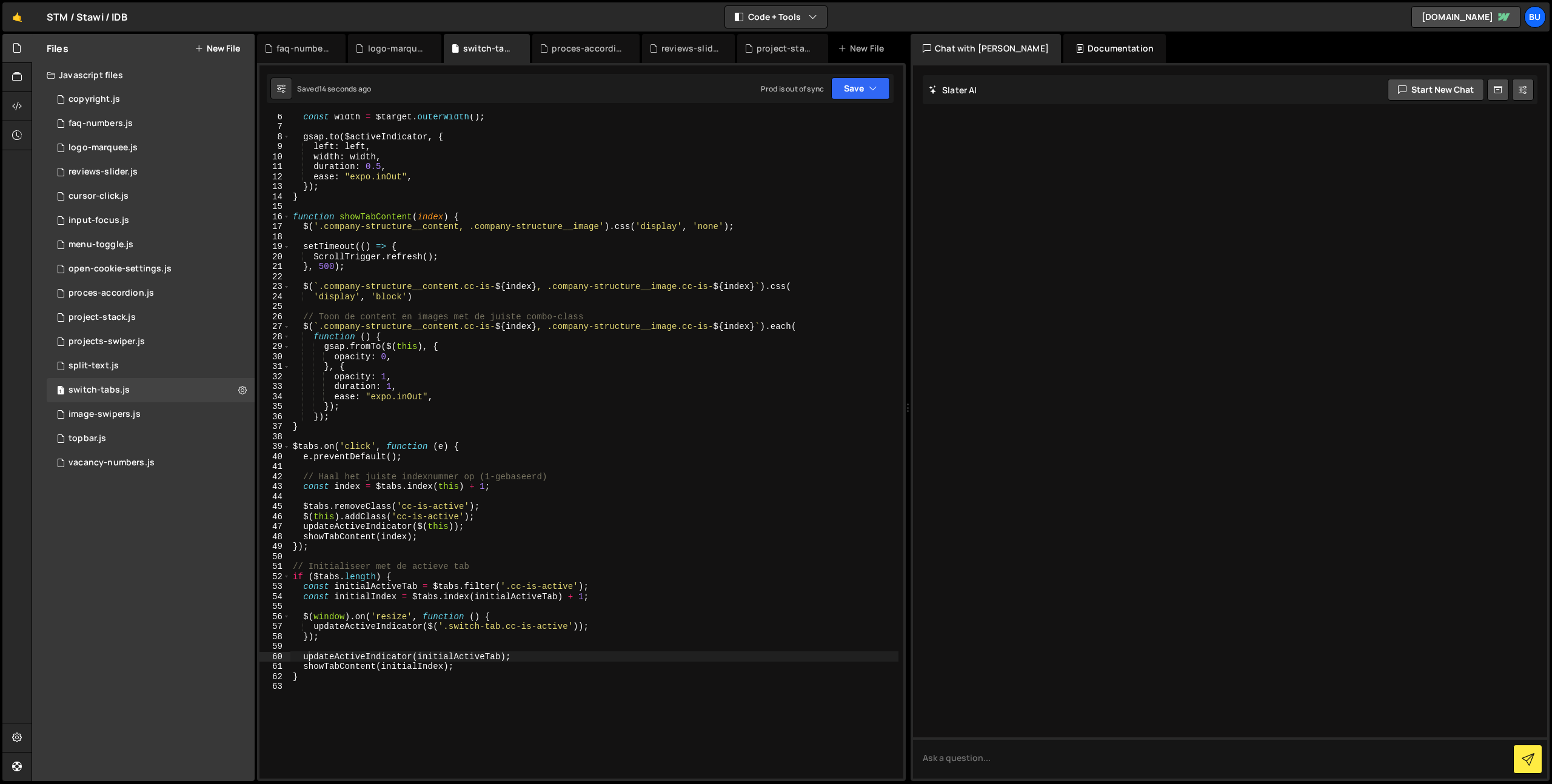
click at [729, 207] on div "const width = $target . outerWidth ( ) ; gsap . to ( $activeIndicator , { left …" at bounding box center [594, 454] width 608 height 685
type textarea "}"
click at [537, 300] on div "const width = $target . outerWidth ( ) ; gsap . to ( $activeIndicator , { left …" at bounding box center [594, 454] width 608 height 685
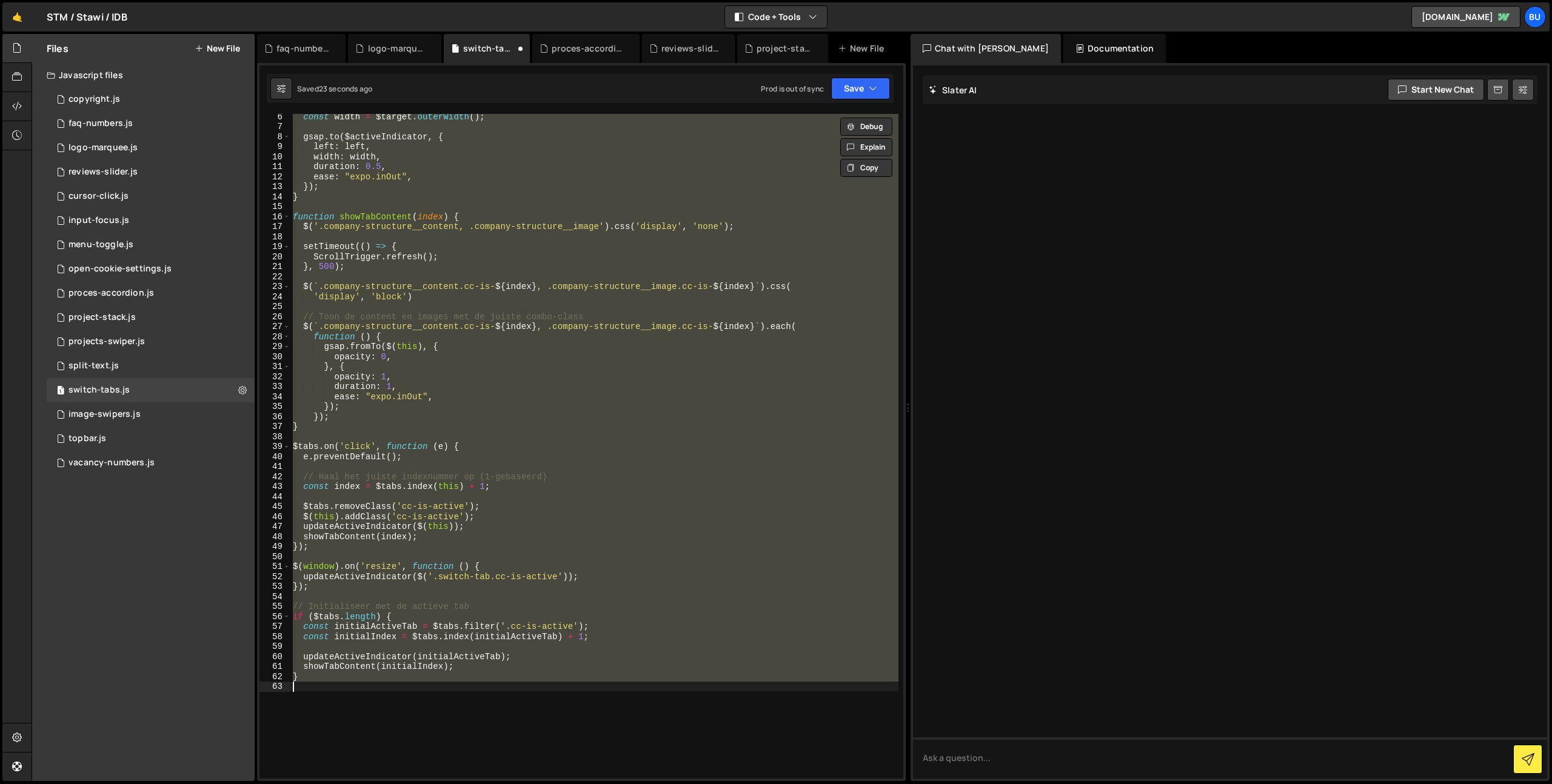
click at [583, 346] on div "const width = $target . outerWidth ( ) ; gsap . to ( $activeIndicator , { left …" at bounding box center [594, 445] width 608 height 665
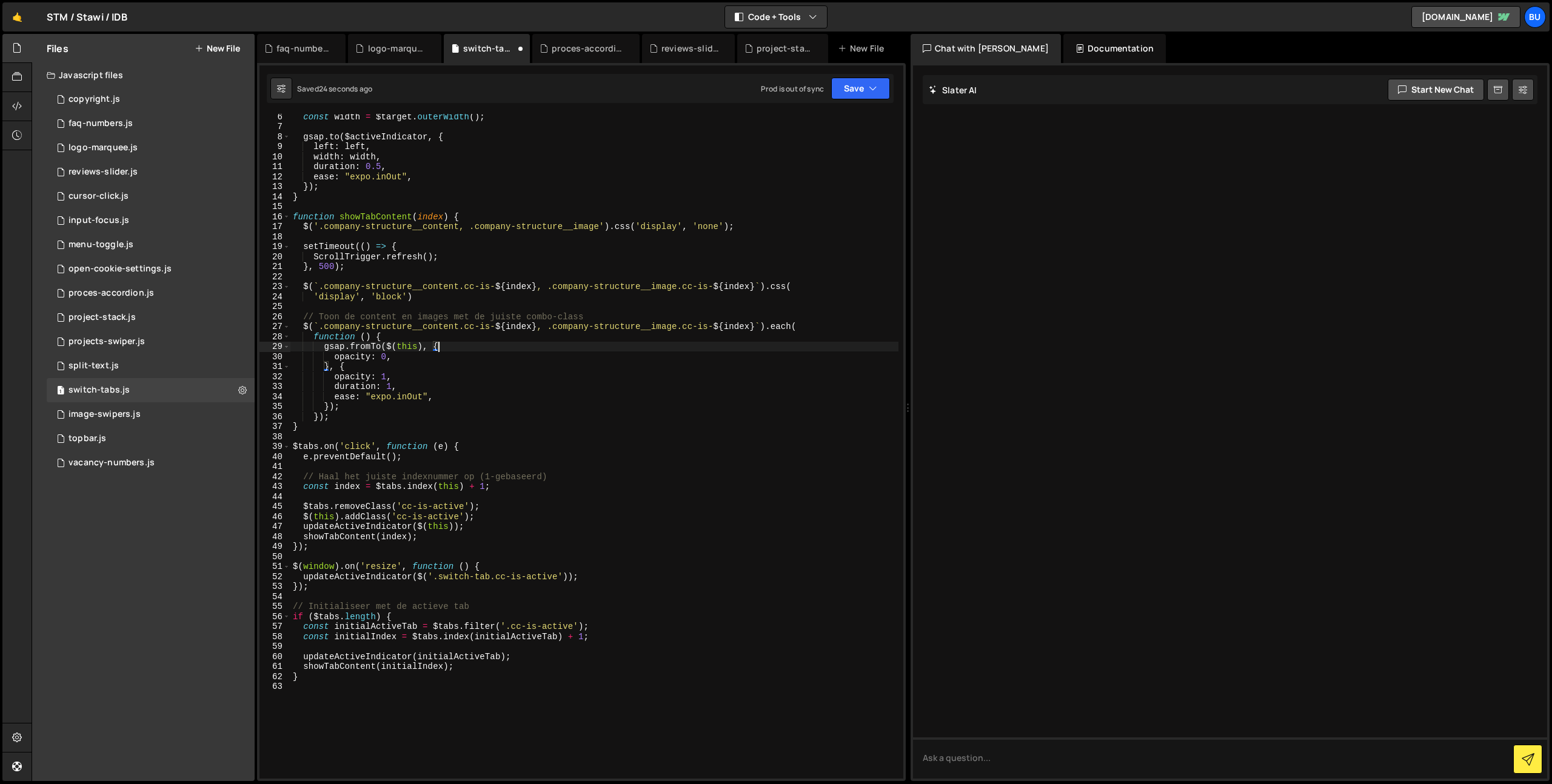
type textarea "}"
drag, startPoint x: 415, startPoint y: 618, endPoint x: 412, endPoint y: 607, distance: 11.4
click at [415, 618] on div "const width = $target . outerWidth ( ) ; gsap . to ( $activeIndicator , { left …" at bounding box center [594, 454] width 608 height 685
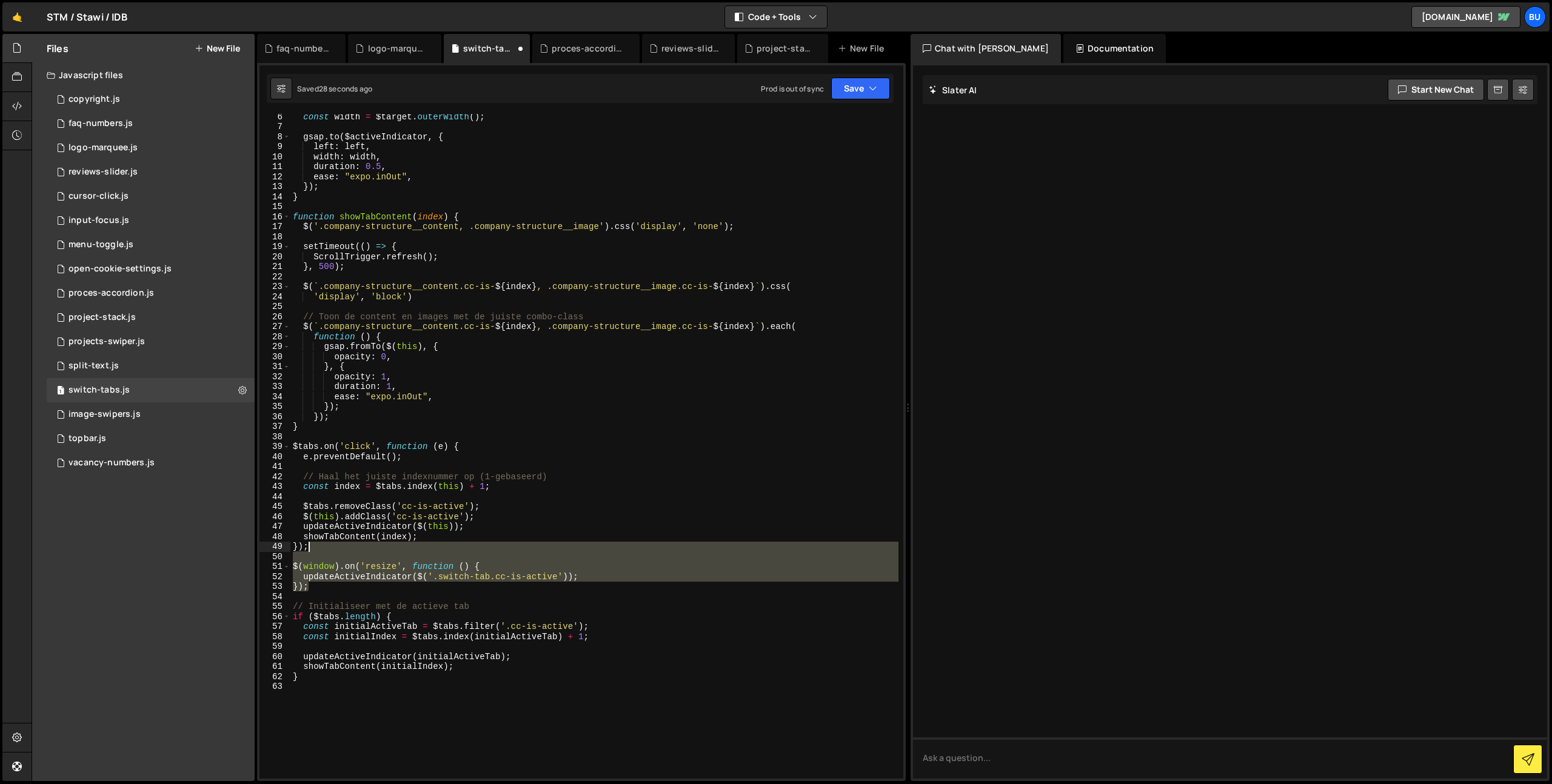
drag, startPoint x: 324, startPoint y: 576, endPoint x: 337, endPoint y: 551, distance: 28.2
click at [340, 548] on div "const width = $target . outerWidth ( ) ; gsap . to ( $activeIndicator , { left …" at bounding box center [594, 454] width 608 height 685
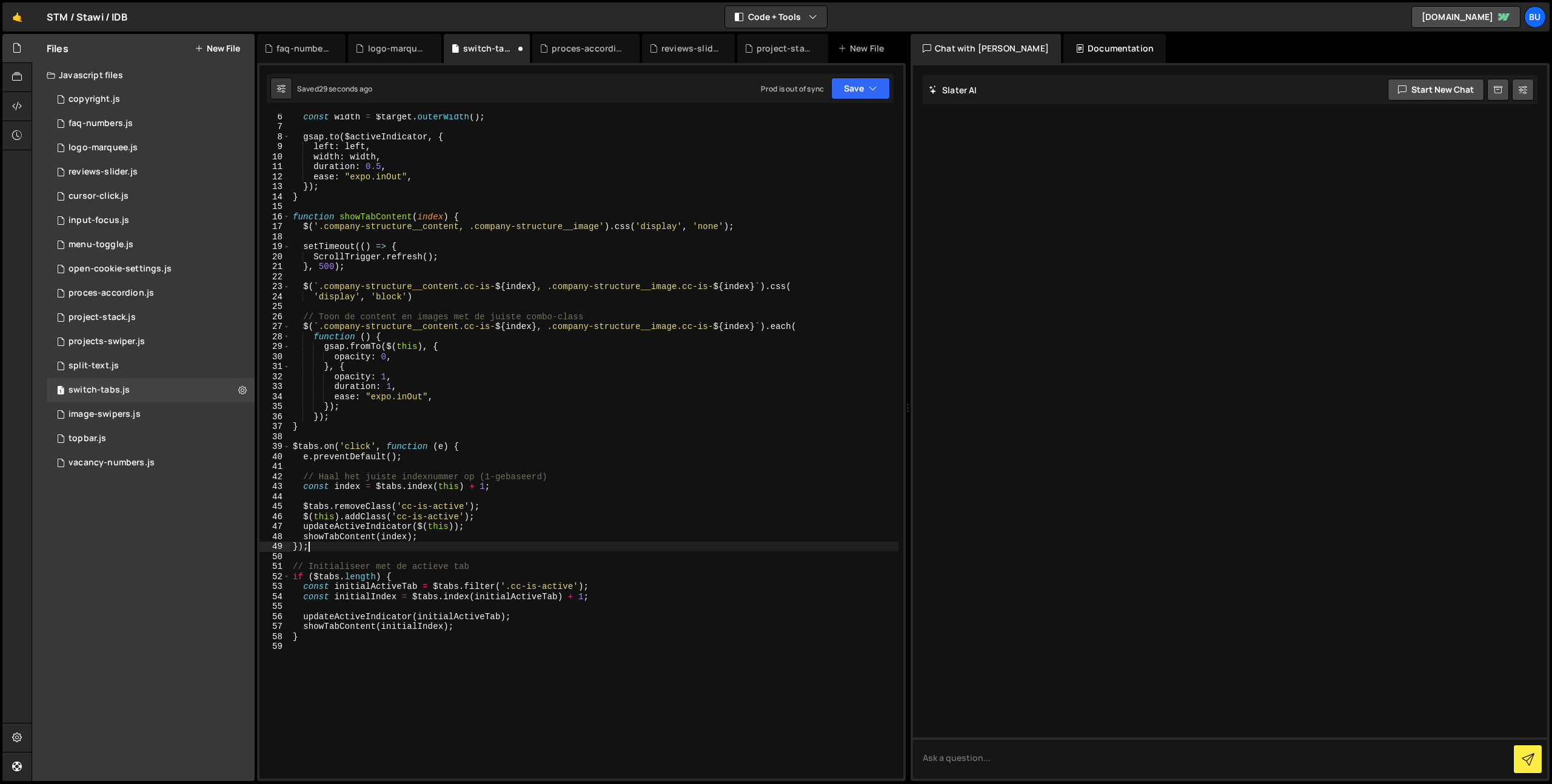
drag, startPoint x: 625, startPoint y: 595, endPoint x: 619, endPoint y: 595, distance: 6.0
click at [625, 595] on div "const width = $target . outerWidth ( ) ; gsap . to ( $activeIndicator , { left …" at bounding box center [594, 454] width 608 height 685
type textarea "const initialIndex = $tabs.index(initialActiveTab) + 1;"
paste textarea "});"
click at [858, 85] on button "Save" at bounding box center [860, 88] width 59 height 21
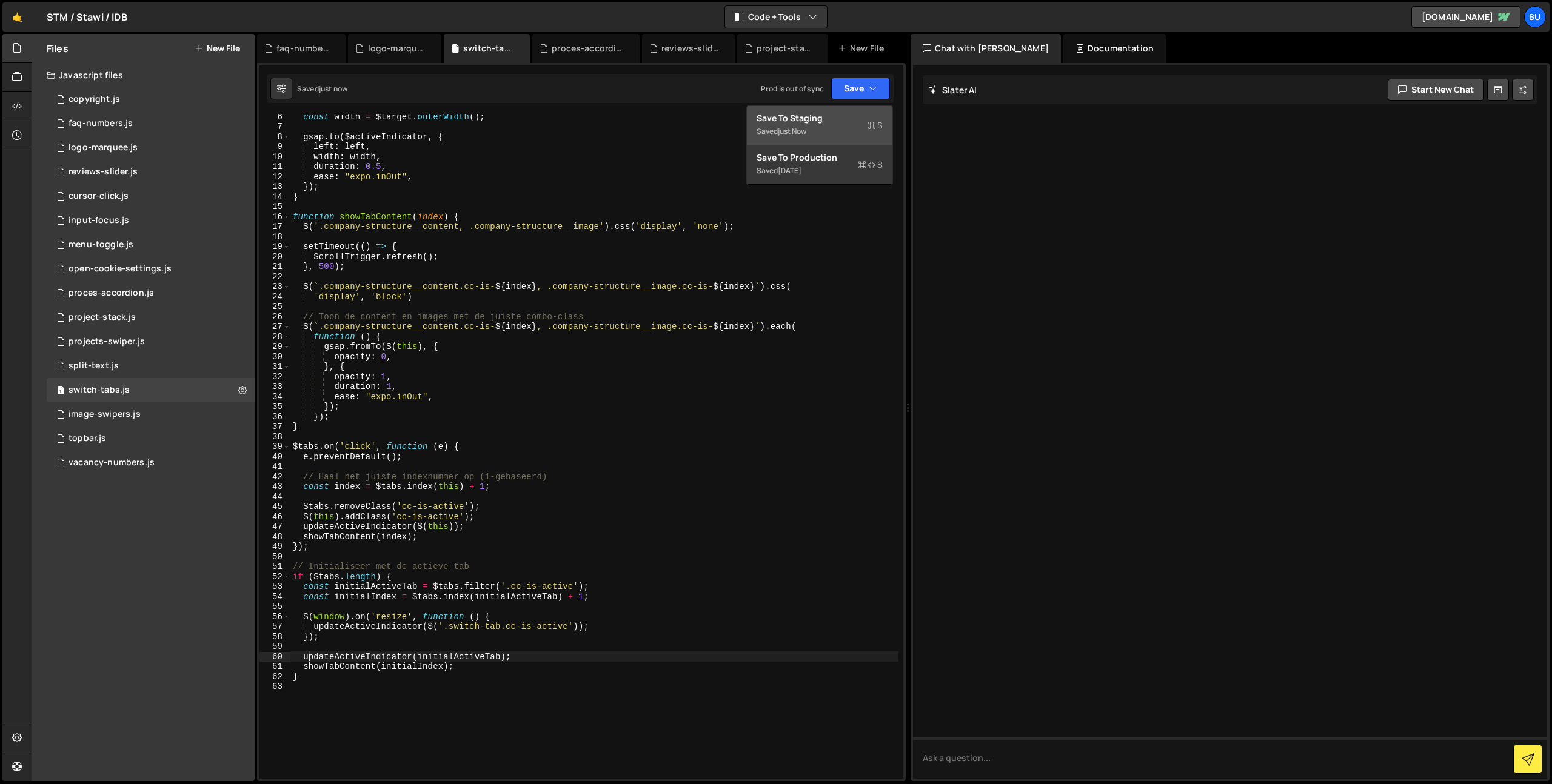
drag, startPoint x: 811, startPoint y: 125, endPoint x: 822, endPoint y: 114, distance: 15.6
click at [811, 125] on div "Saved just now" at bounding box center [819, 131] width 126 height 15
click at [857, 89] on button "Save" at bounding box center [860, 88] width 59 height 21
click at [831, 167] on div "Saved [DATE]" at bounding box center [819, 171] width 126 height 15
drag, startPoint x: 474, startPoint y: 167, endPoint x: 487, endPoint y: 150, distance: 21.4
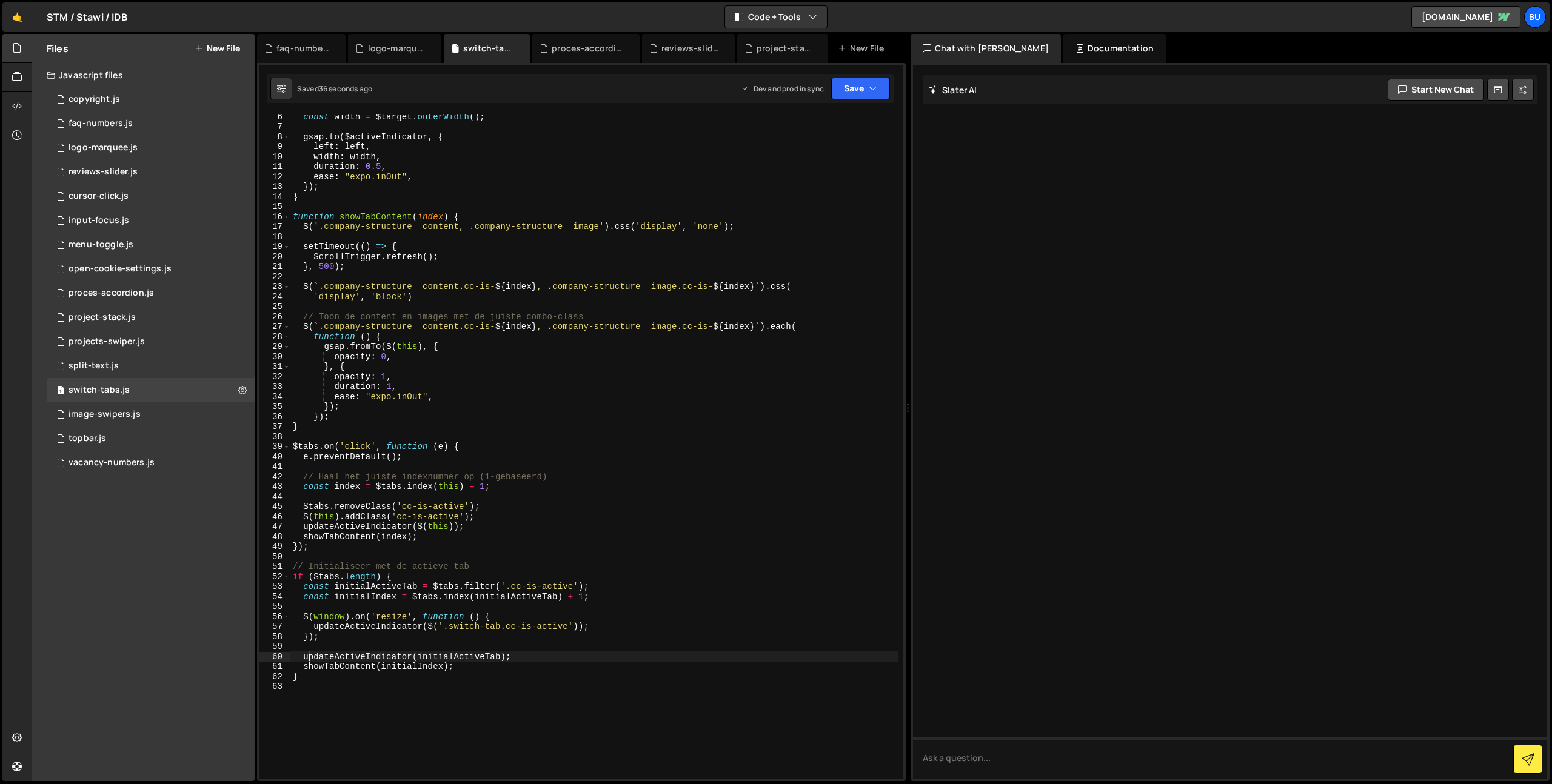
click at [474, 167] on div "const width = $target . outerWidth ( ) ; gsap . to ( $activeIndicator , { left …" at bounding box center [594, 454] width 608 height 685
click at [551, 151] on div "const width = $target . outerWidth ( ) ; gsap . to ( $activeIndicator , { left …" at bounding box center [594, 454] width 608 height 685
type textarea "left: left,"
click at [169, 121] on div "1 faq-numbers.js 0" at bounding box center [150, 123] width 208 height 24
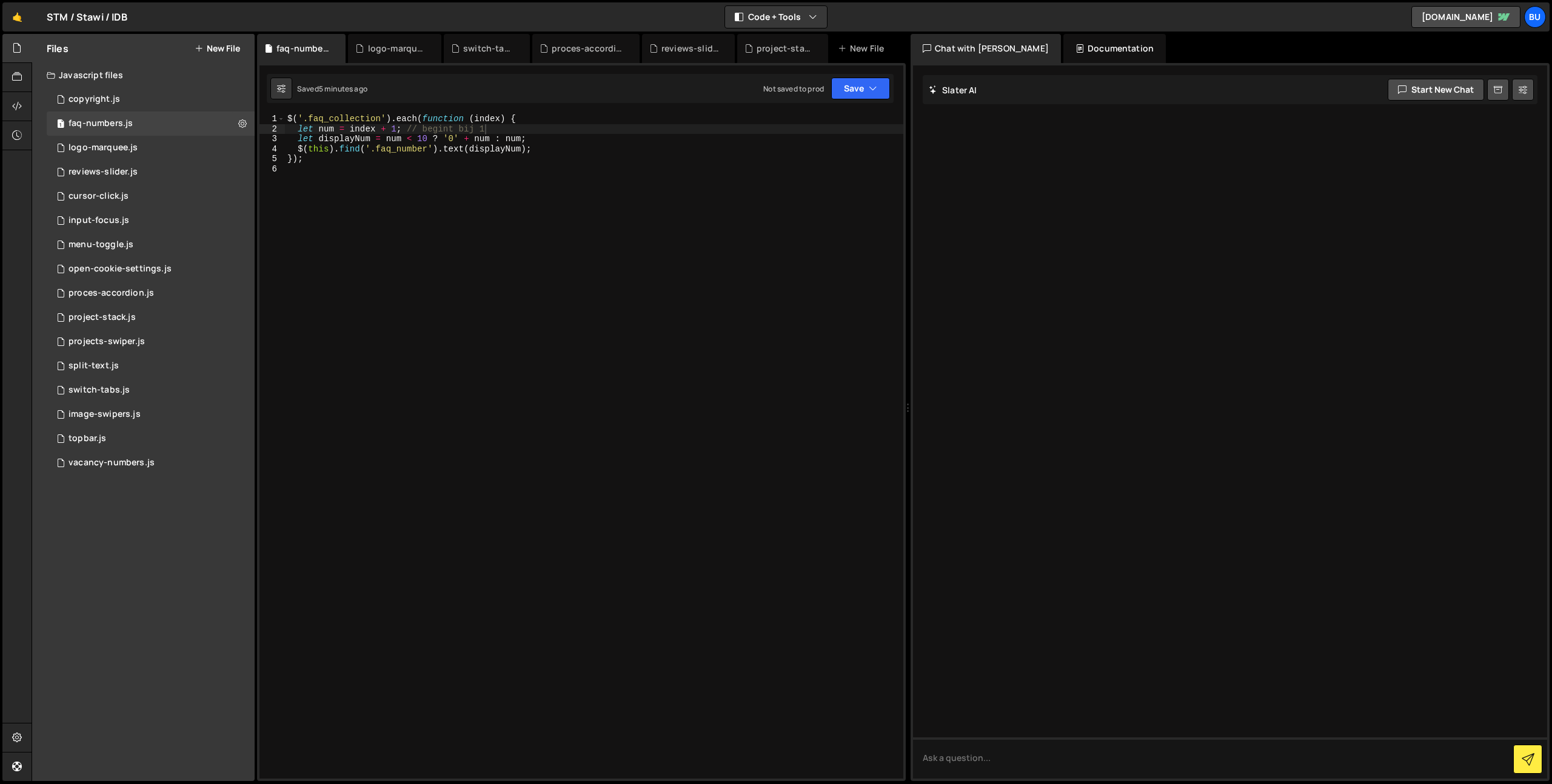
click at [585, 173] on div "$ ( '.faq_collection' ) . each ( function ( index ) { let num = index + 1 ; // …" at bounding box center [593, 456] width 618 height 685
click at [663, 147] on div "$ ( '.faq_collection' ) . each ( function ( index ) { let num = index + 1 ; // …" at bounding box center [593, 456] width 618 height 685
click at [545, 113] on div "1 2 3 4 5 6 7 8 9 10 11 12 13 14 15 16 17 18 19 20 21 22 23 24 25 26 27 28 29 3…" at bounding box center [581, 422] width 648 height 718
type textarea "$('.faq_collection').each(function (index) {"
click at [574, 122] on div "$ ( '.faq_collection' ) . each ( function ( index ) { let num = index + 1 ; // …" at bounding box center [593, 456] width 618 height 685
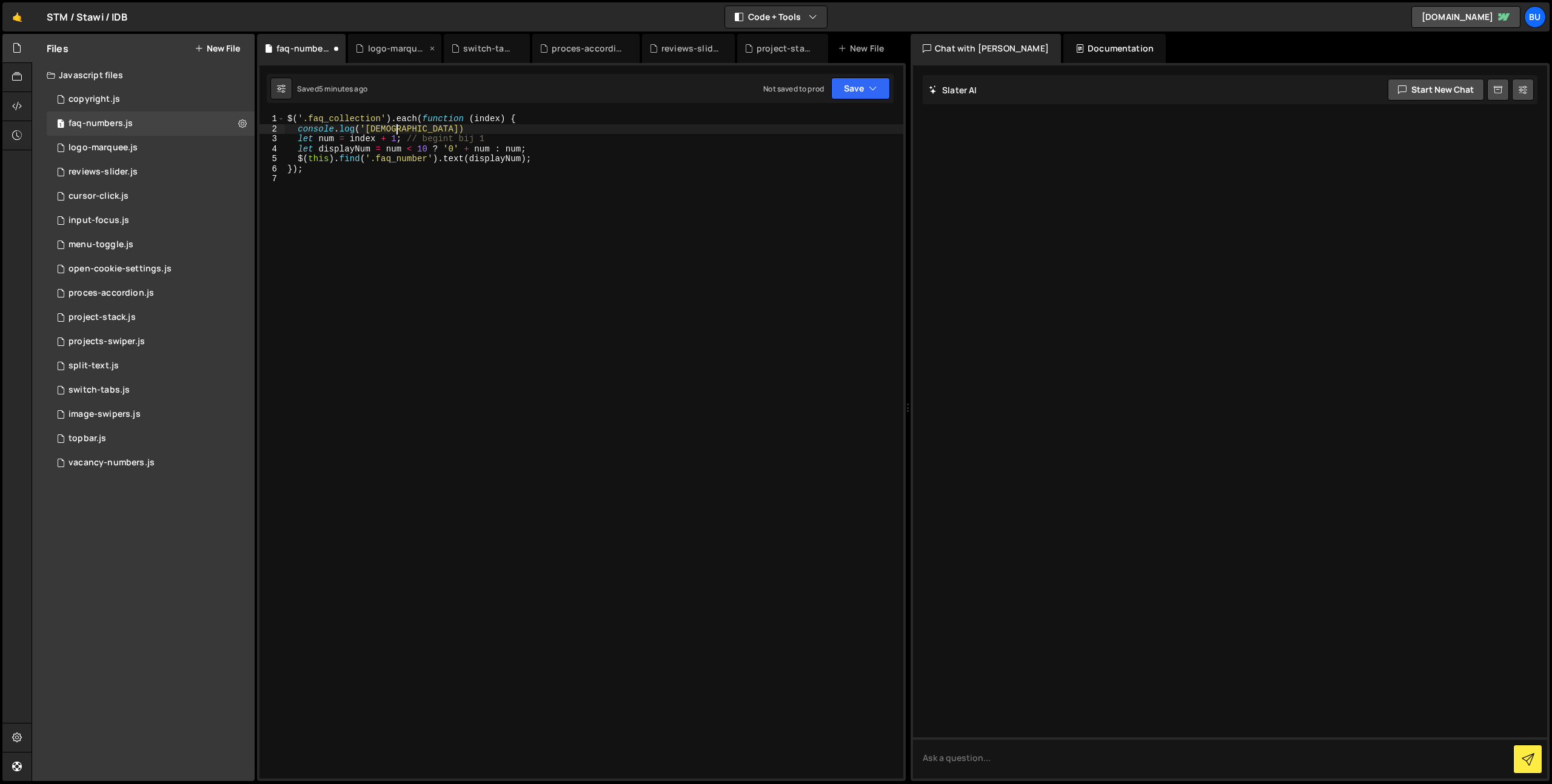
scroll to position [0, 7]
drag, startPoint x: 551, startPoint y: 118, endPoint x: 547, endPoint y: 126, distance: 8.9
click at [556, 115] on div "$ ( '.faq_collection' ) . each ( function ( index ) { console . log ( 'dasdsa' …" at bounding box center [593, 456] width 618 height 685
click at [548, 137] on div "$ ( '.faq_collection' ) . each ( function ( index ) { let num = index + 1 ; // …" at bounding box center [593, 456] width 618 height 685
paste textarea "console.log('dasdsa')"
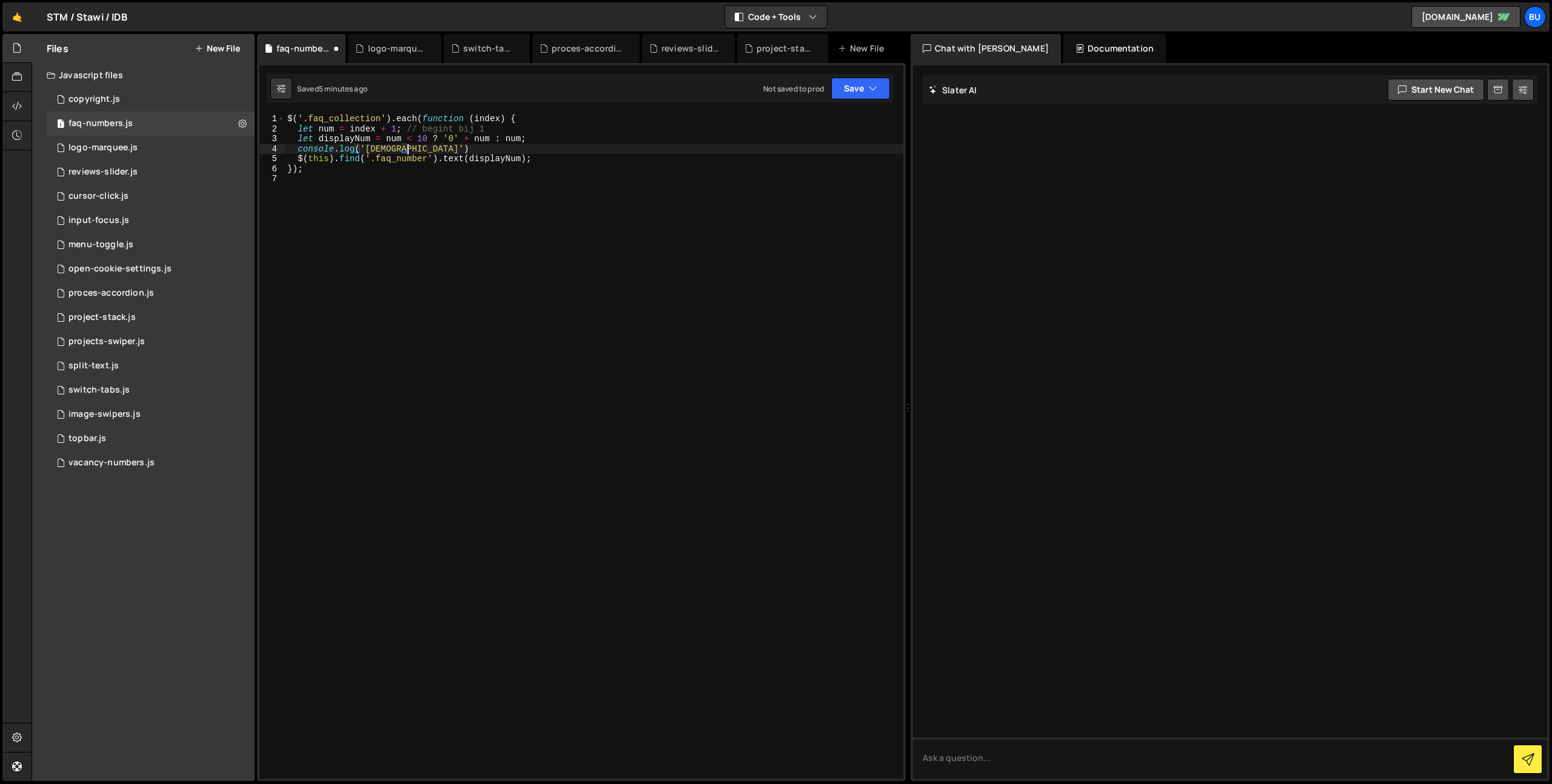
click at [341, 140] on div "$ ( '.faq_collection' ) . each ( function ( index ) { let num = index + 1 ; // …" at bounding box center [593, 456] width 618 height 685
click at [343, 140] on div "$ ( '.faq_collection' ) . each ( function ( index ) { let num = index + 1 ; // …" at bounding box center [593, 456] width 618 height 685
click at [402, 147] on div "$ ( '.faq_collection' ) . each ( function ( index ) { let num = index + 1 ; // …" at bounding box center [593, 456] width 618 height 685
paste textarea "displayNum"
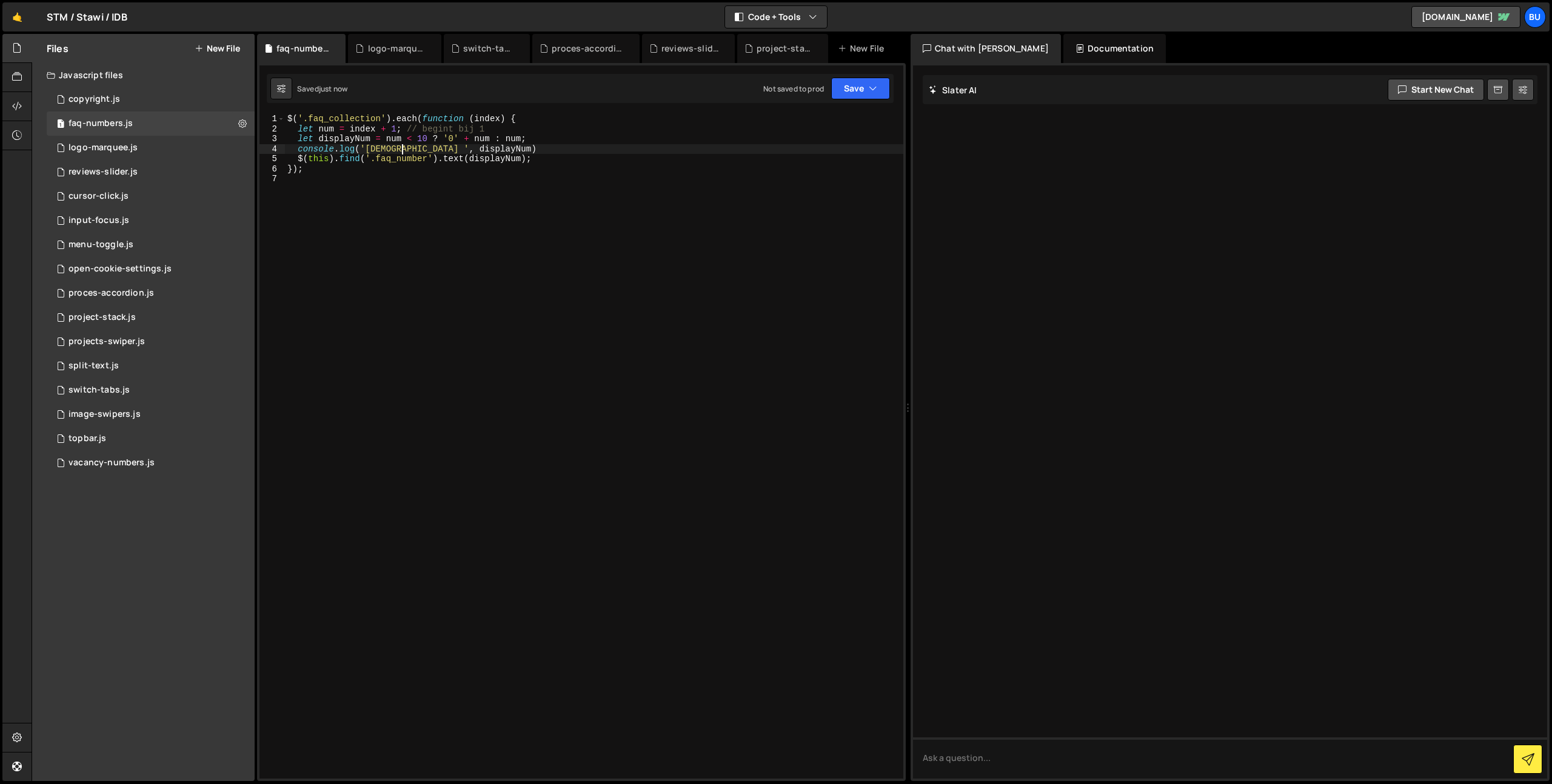
drag, startPoint x: 418, startPoint y: 140, endPoint x: 430, endPoint y: 130, distance: 15.6
click at [423, 136] on div "$ ( '.faq_collection' ) . each ( function ( index ) { let num = index + 1 ; // …" at bounding box center [593, 456] width 618 height 685
click at [478, 129] on div "$ ( '.faq_collection' ) . each ( function ( index ) { let num = index + 1 ; // …" at bounding box center [593, 456] width 618 height 685
click at [564, 149] on div "$ ( '.faq_collection' ) . each ( function ( index ) { let num = index + 1 ; // …" at bounding box center [593, 456] width 618 height 685
drag, startPoint x: 340, startPoint y: 210, endPoint x: 262, endPoint y: 52, distance: 176.2
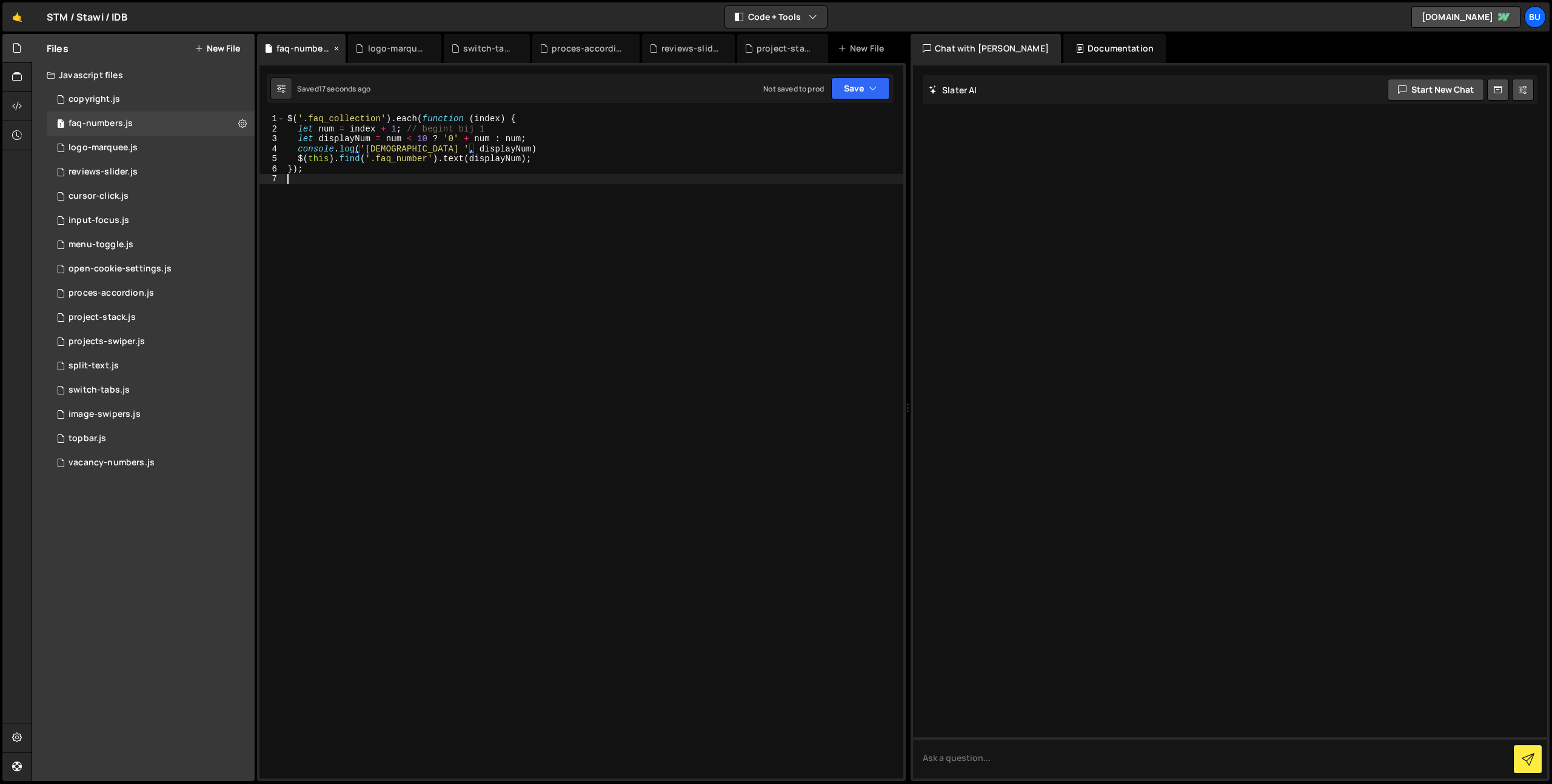
click at [235, 70] on div "Files New File Javascript files 1 copyright.js 0 1 faq-numbers.js 0 1 logo-marq…" at bounding box center [791, 408] width 1520 height 748
type textarea "$('.faq_collection').each(function (index) { let num = index + 1; // begint bij…"
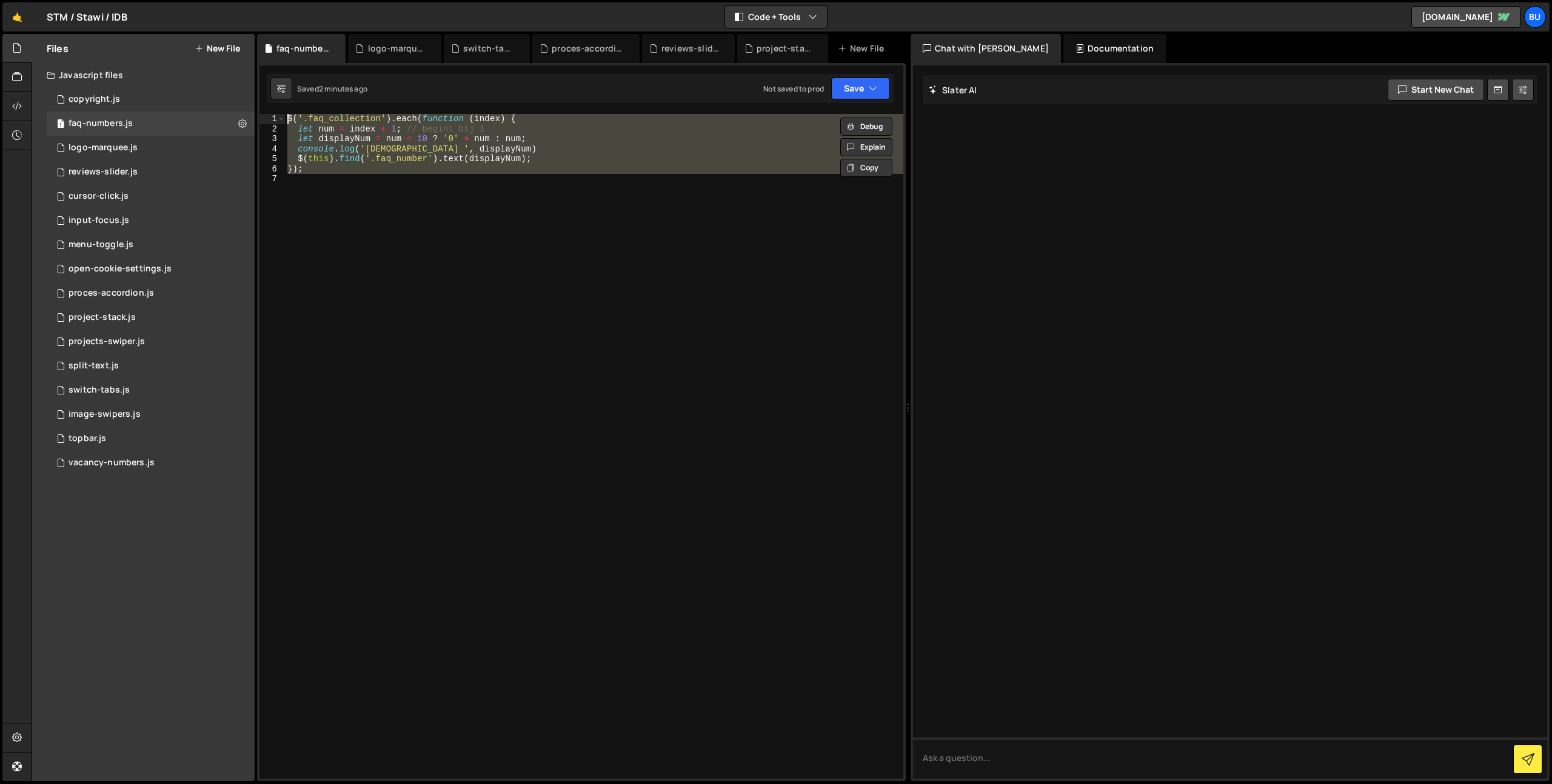
drag, startPoint x: 570, startPoint y: 184, endPoint x: 544, endPoint y: 184, distance: 26.0
click at [570, 184] on div "$ ( '.faq_collection' ) . each ( function ( index ) { let num = index + 1 ; // …" at bounding box center [593, 445] width 618 height 665
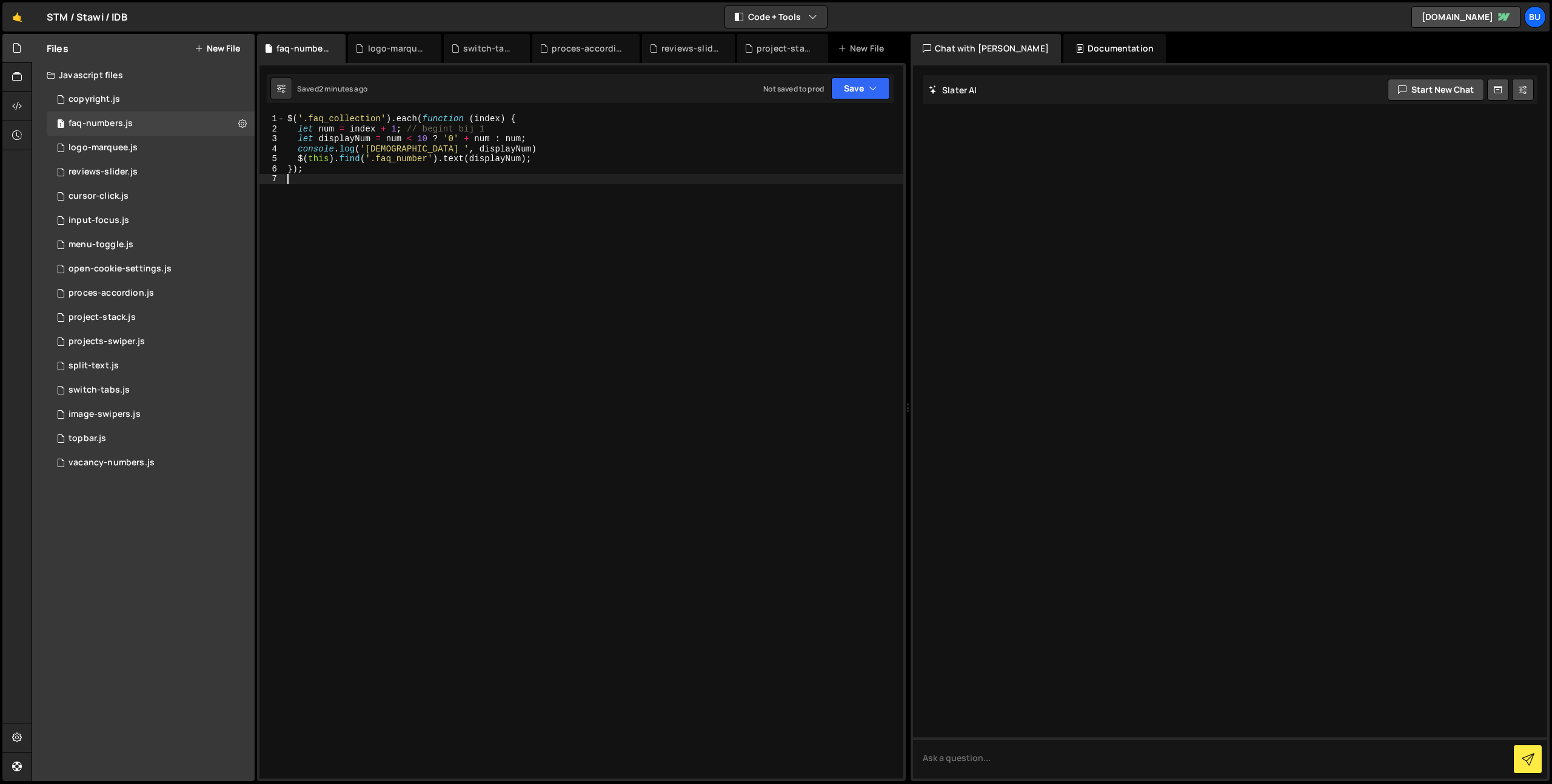
drag, startPoint x: 373, startPoint y: 203, endPoint x: 189, endPoint y: 32, distance: 251.2
click at [189, 34] on div "Files New File Javascript files 1 copyright.js 0 1 faq-numbers.js 0 1 logo-marq…" at bounding box center [791, 408] width 1520 height 748
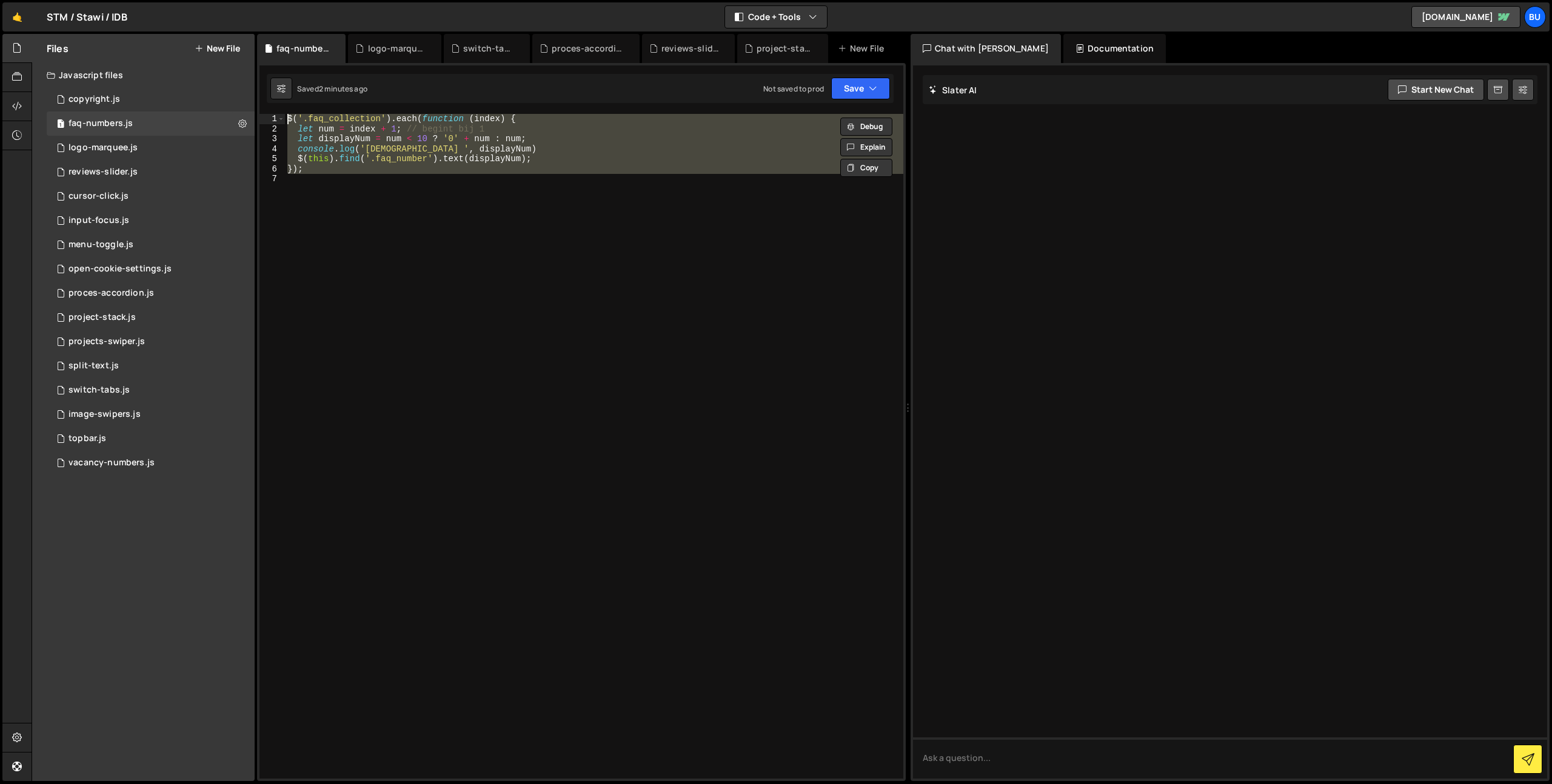
paste textarea "});"
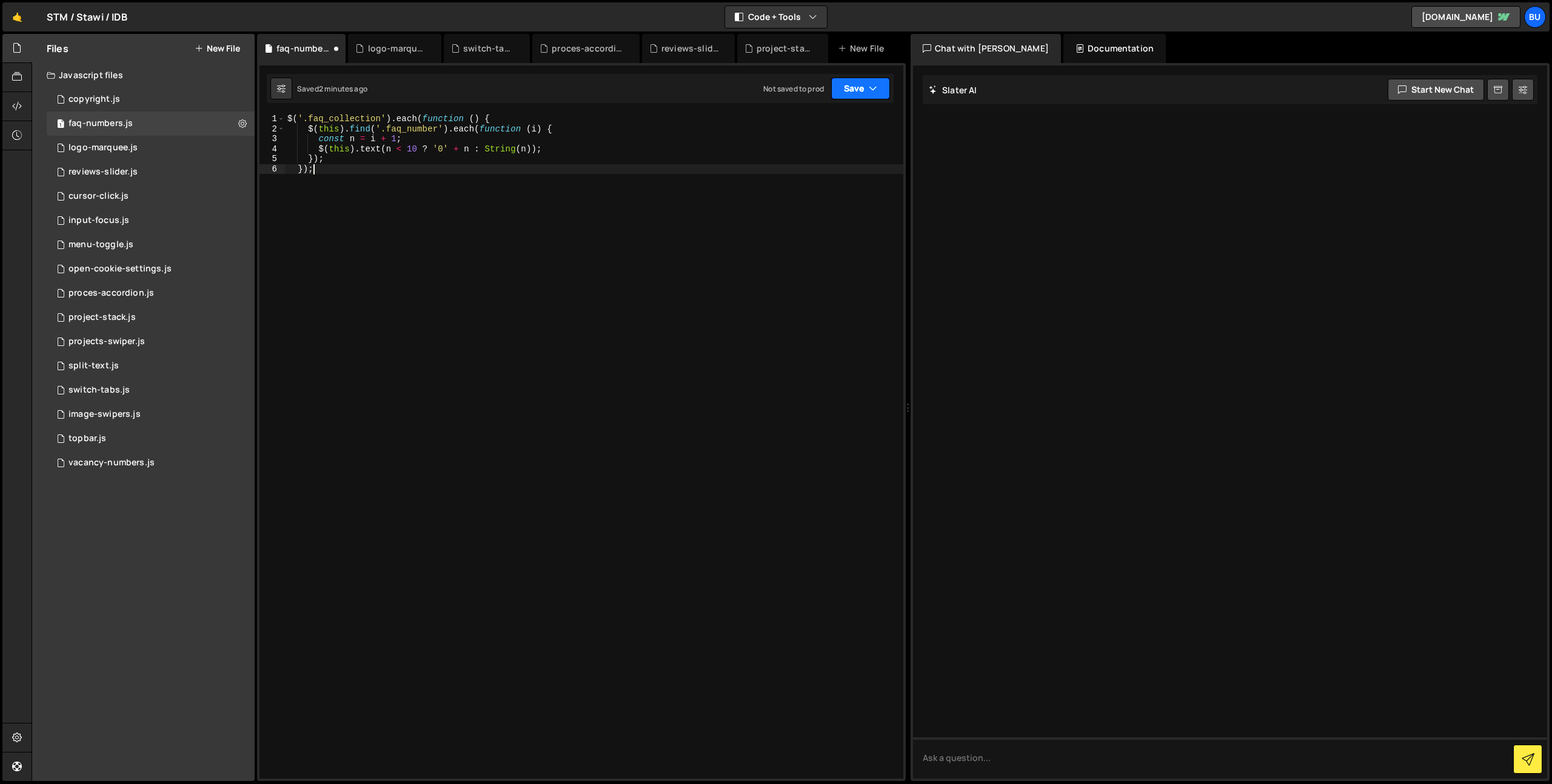
click at [862, 84] on button "Save" at bounding box center [860, 88] width 59 height 21
click at [835, 120] on div "Save to Staging S" at bounding box center [819, 118] width 126 height 12
type textarea "$(this).text(n < 10 ? '0' + n : String(n));"
click at [406, 152] on div "$ ( '.faq_collection' ) . each ( function ( ) { $ ( this ) . find ( '.faq_numbe…" at bounding box center [593, 456] width 618 height 685
